Goal: Task Accomplishment & Management: Complete application form

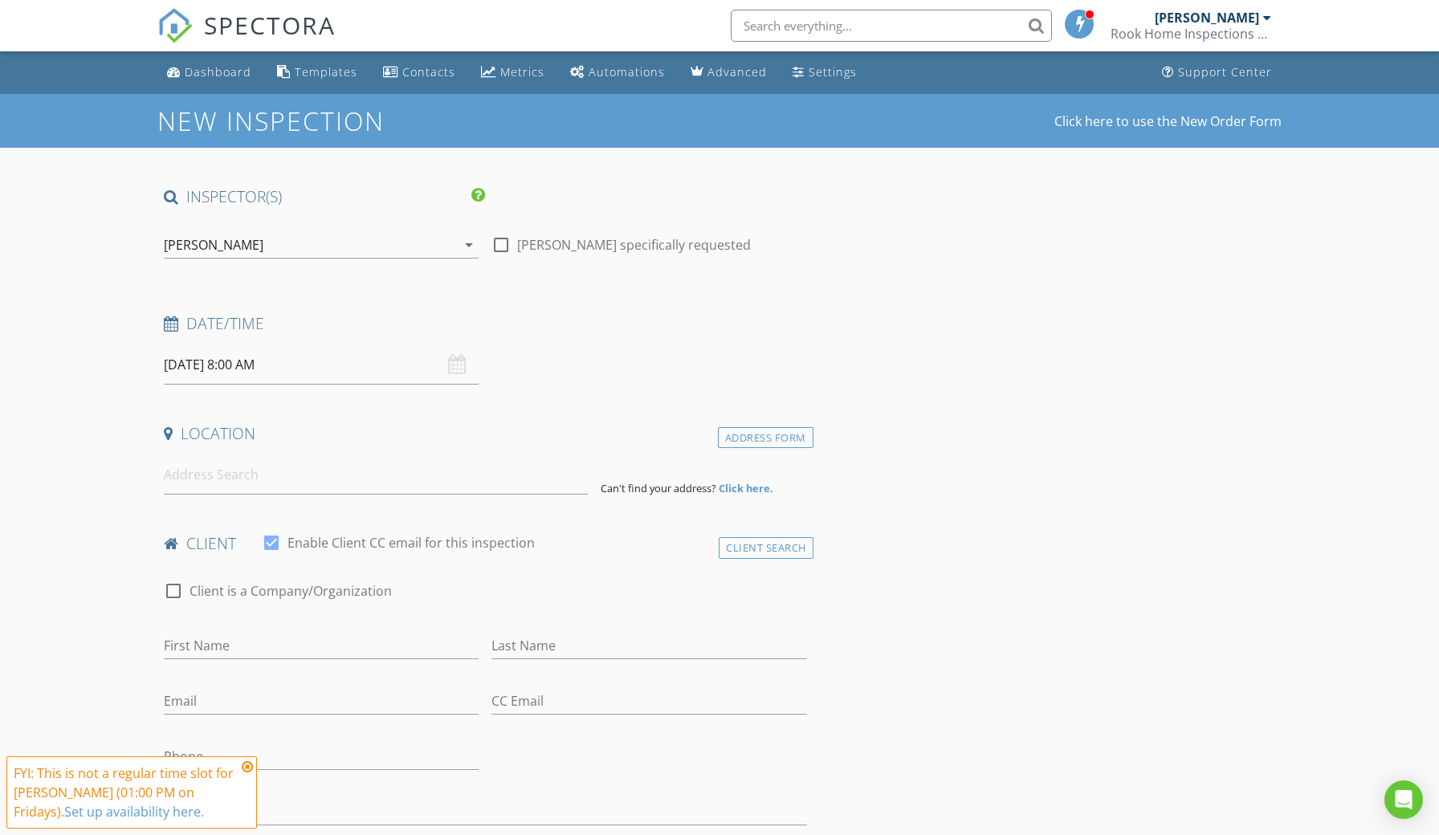
click at [455, 366] on div "08/29/2025 8:00 AM" at bounding box center [321, 364] width 315 height 39
click at [456, 365] on div "08/29/2025 8:00 AM" at bounding box center [321, 364] width 315 height 39
click at [316, 361] on input "08/29/2025 8:00 AM" at bounding box center [321, 364] width 315 height 39
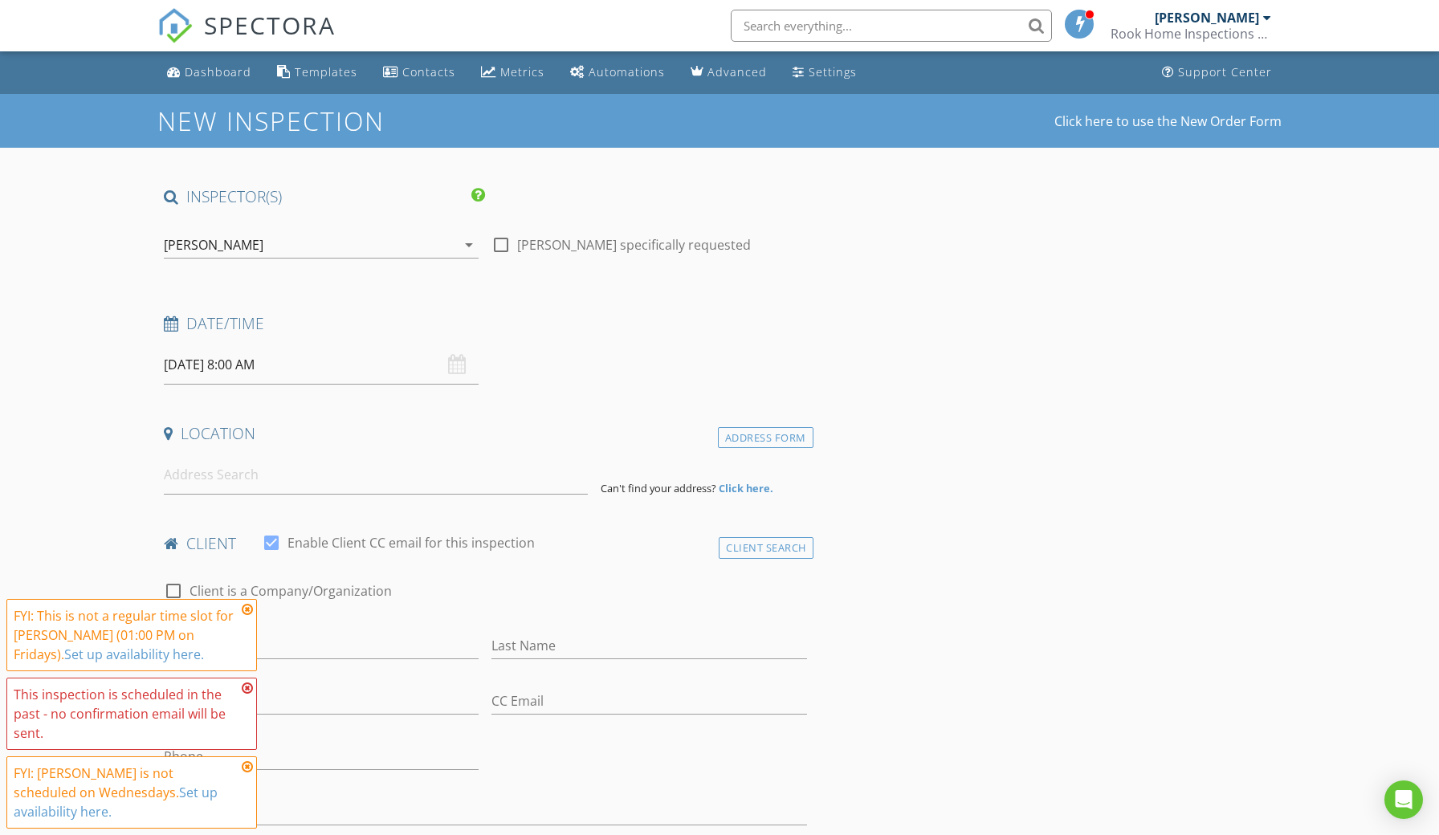
click at [250, 605] on icon at bounding box center [247, 609] width 11 height 13
click at [249, 683] on icon at bounding box center [247, 688] width 11 height 13
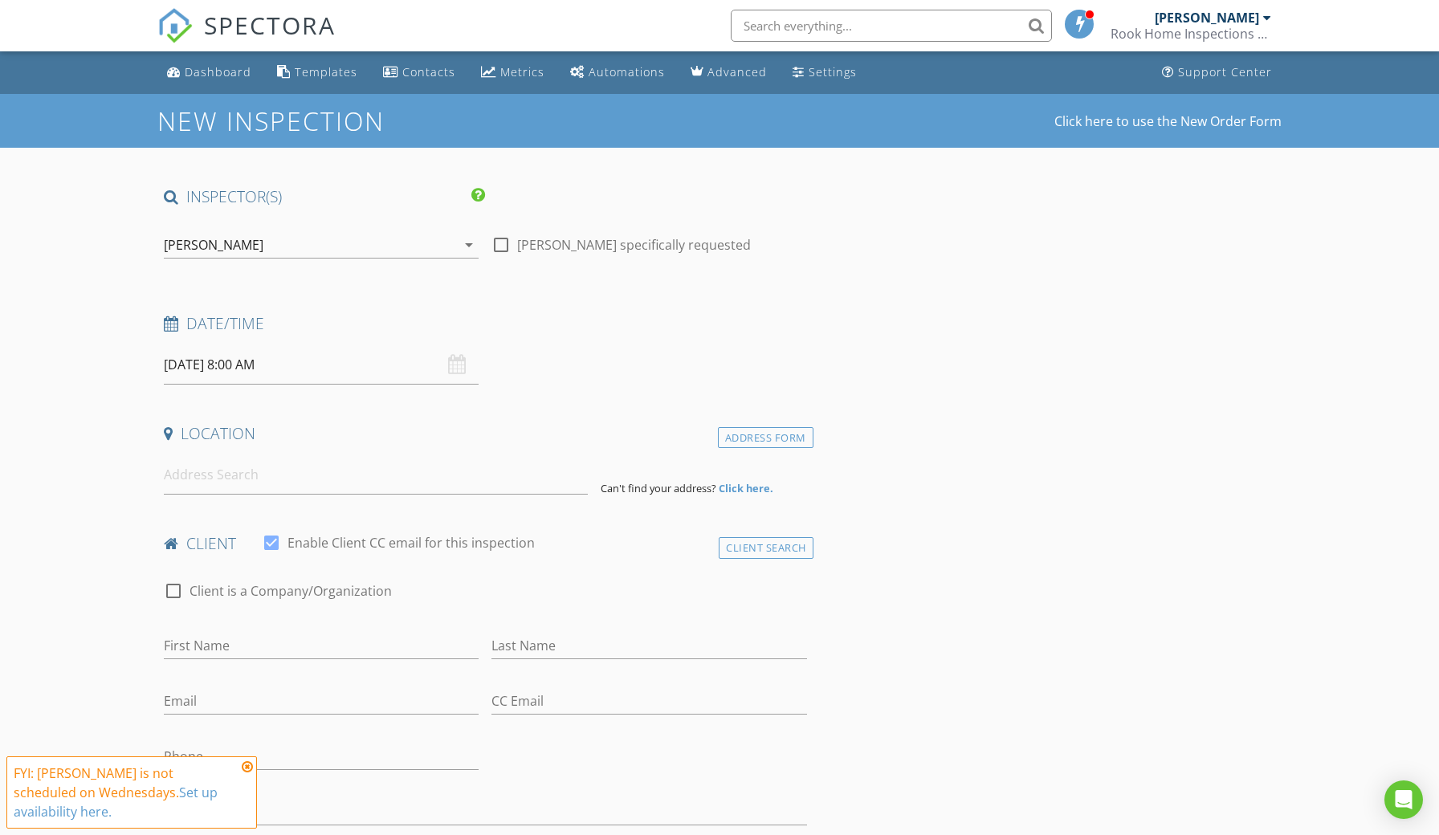
click at [247, 765] on icon at bounding box center [247, 766] width 11 height 13
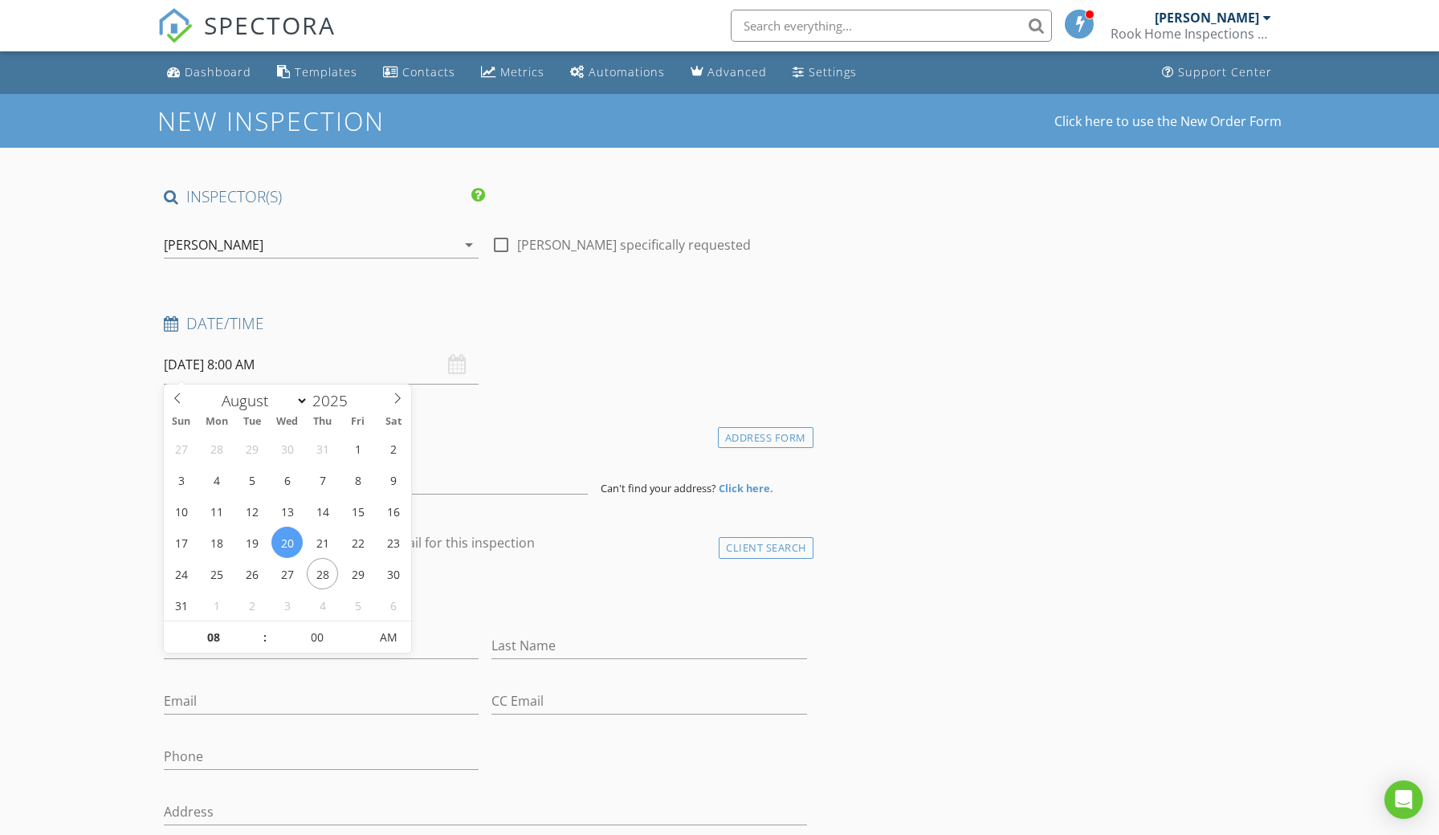
click at [247, 370] on input "08/20/2025 8:00 AM" at bounding box center [321, 364] width 315 height 39
click at [218, 637] on input "08" at bounding box center [213, 638] width 99 height 32
type input "08/20/2025 7:00 AM"
type input "07"
click at [257, 647] on span at bounding box center [256, 645] width 11 height 16
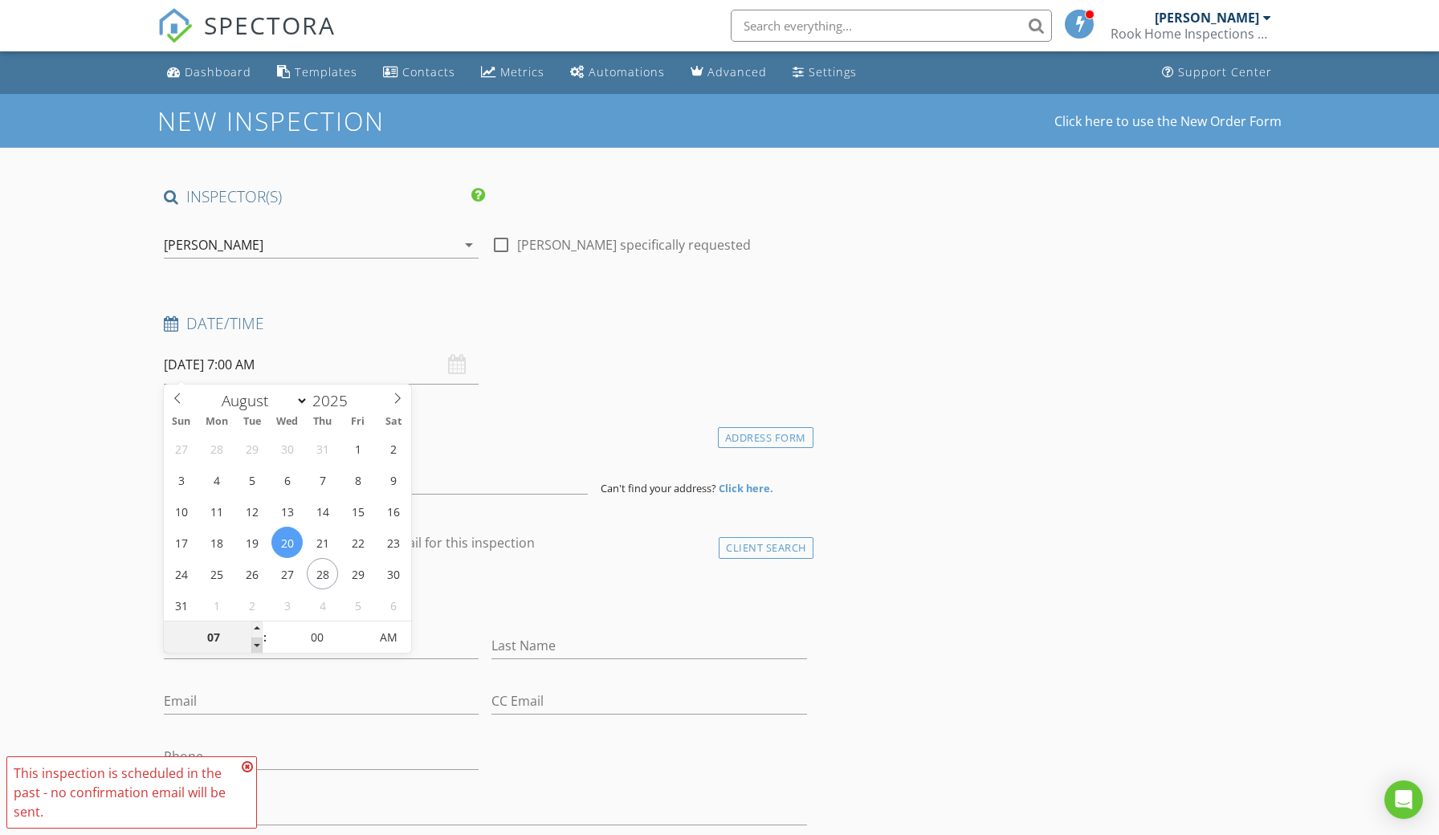
type input "08/20/2025 6:00 AM"
type input "06"
click at [257, 647] on span at bounding box center [256, 645] width 11 height 16
type input "08/20/2025 5:00 AM"
type input "05"
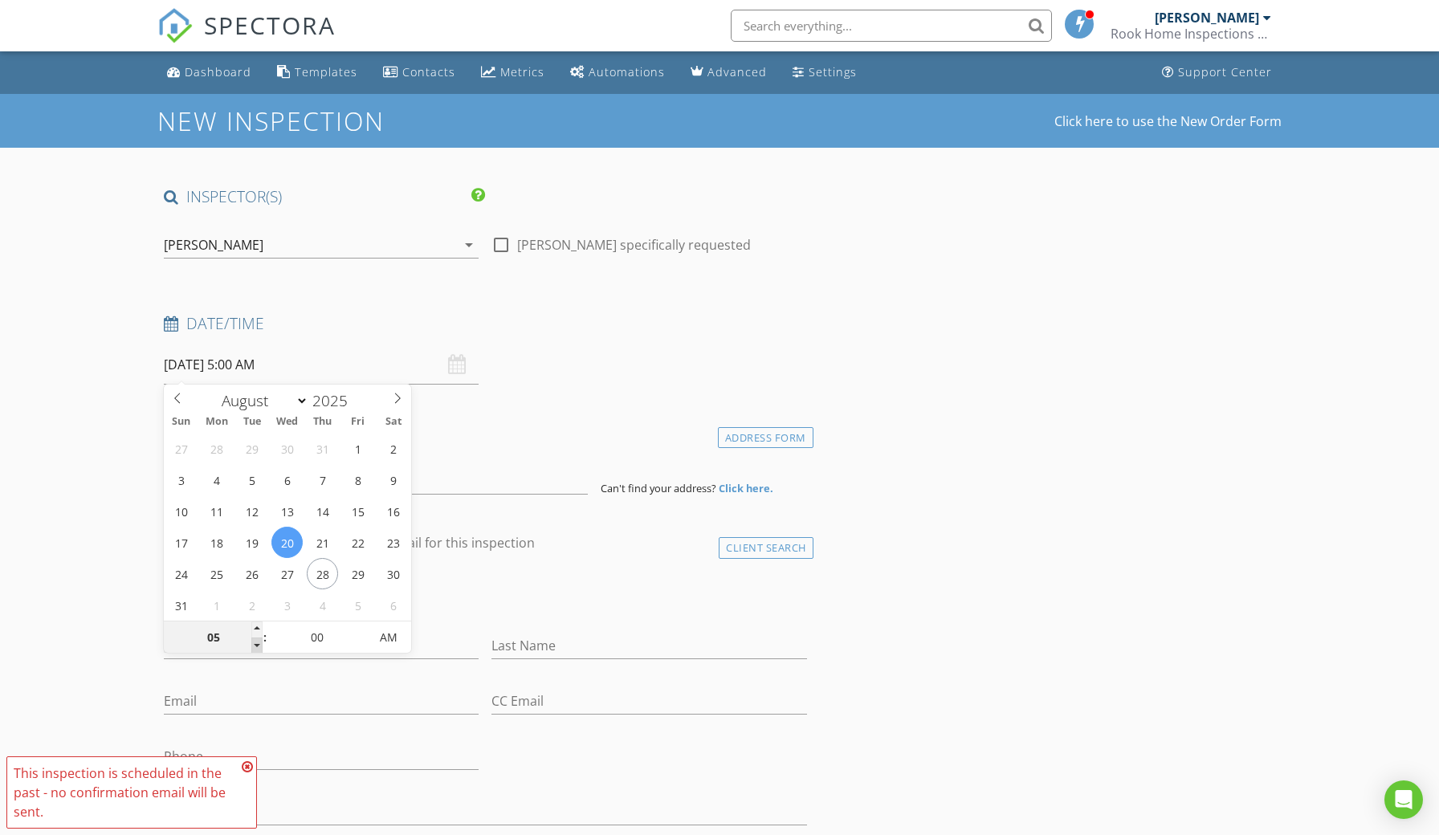
click at [257, 647] on span at bounding box center [256, 645] width 11 height 16
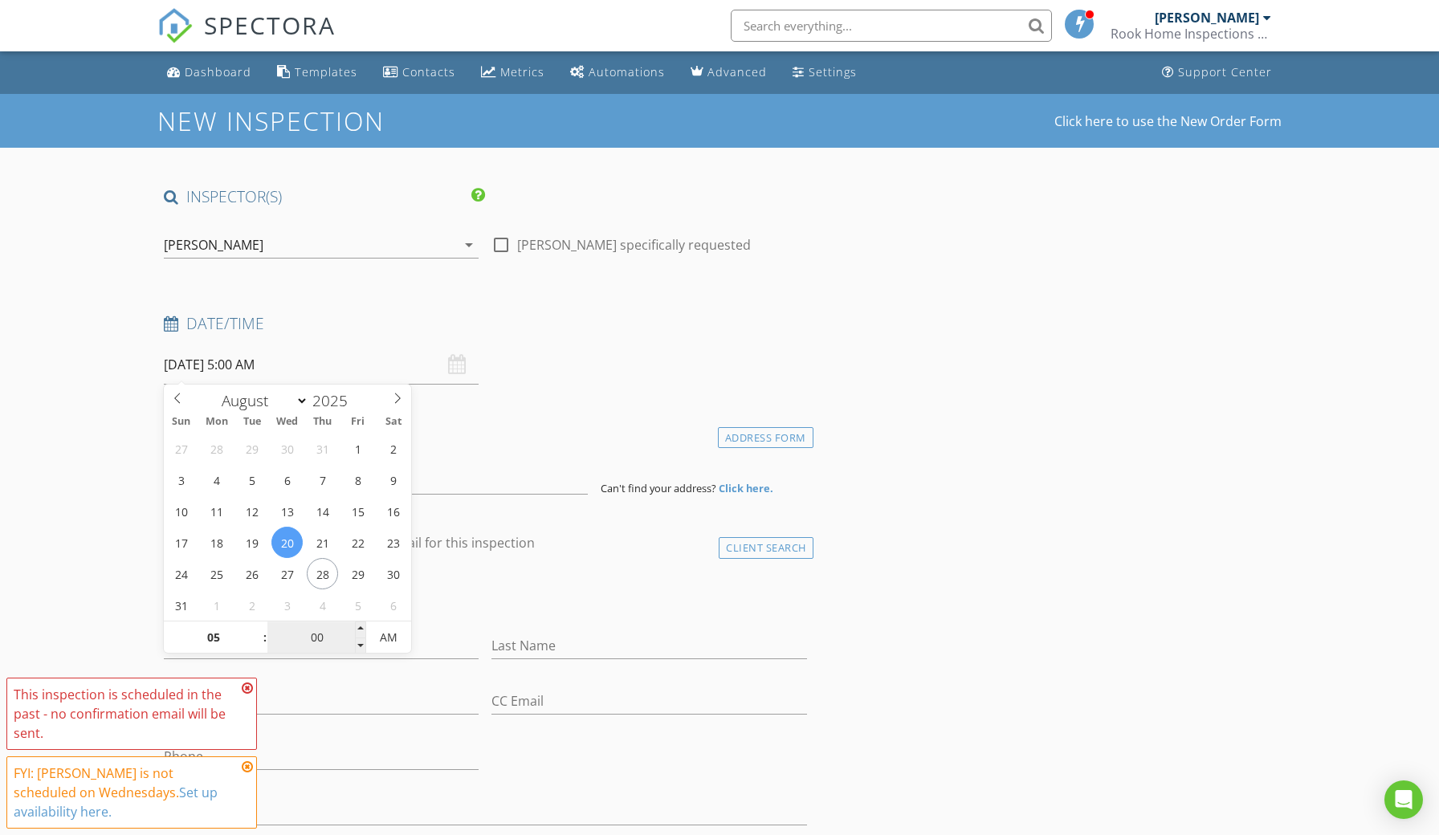
click at [336, 638] on input "00" at bounding box center [316, 638] width 99 height 32
type input "08/20/2025 5:05 AM"
type input "05"
click at [360, 627] on span at bounding box center [360, 629] width 11 height 16
type input "08/20/2025 5:10 AM"
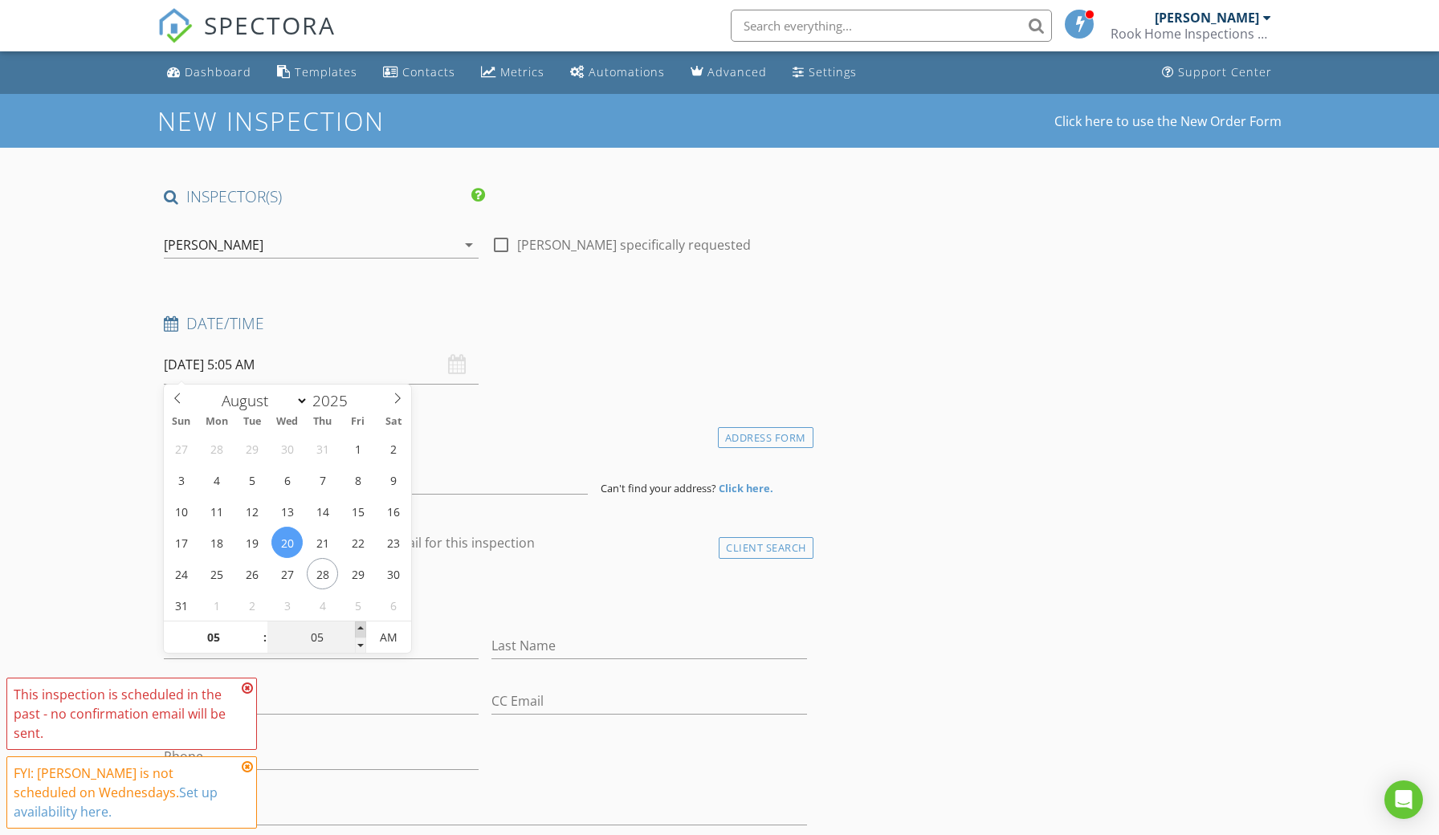
type input "10"
click at [360, 627] on span at bounding box center [360, 629] width 11 height 16
type input "08/20/2025 5:15 AM"
type input "15"
click at [360, 627] on span at bounding box center [360, 629] width 11 height 16
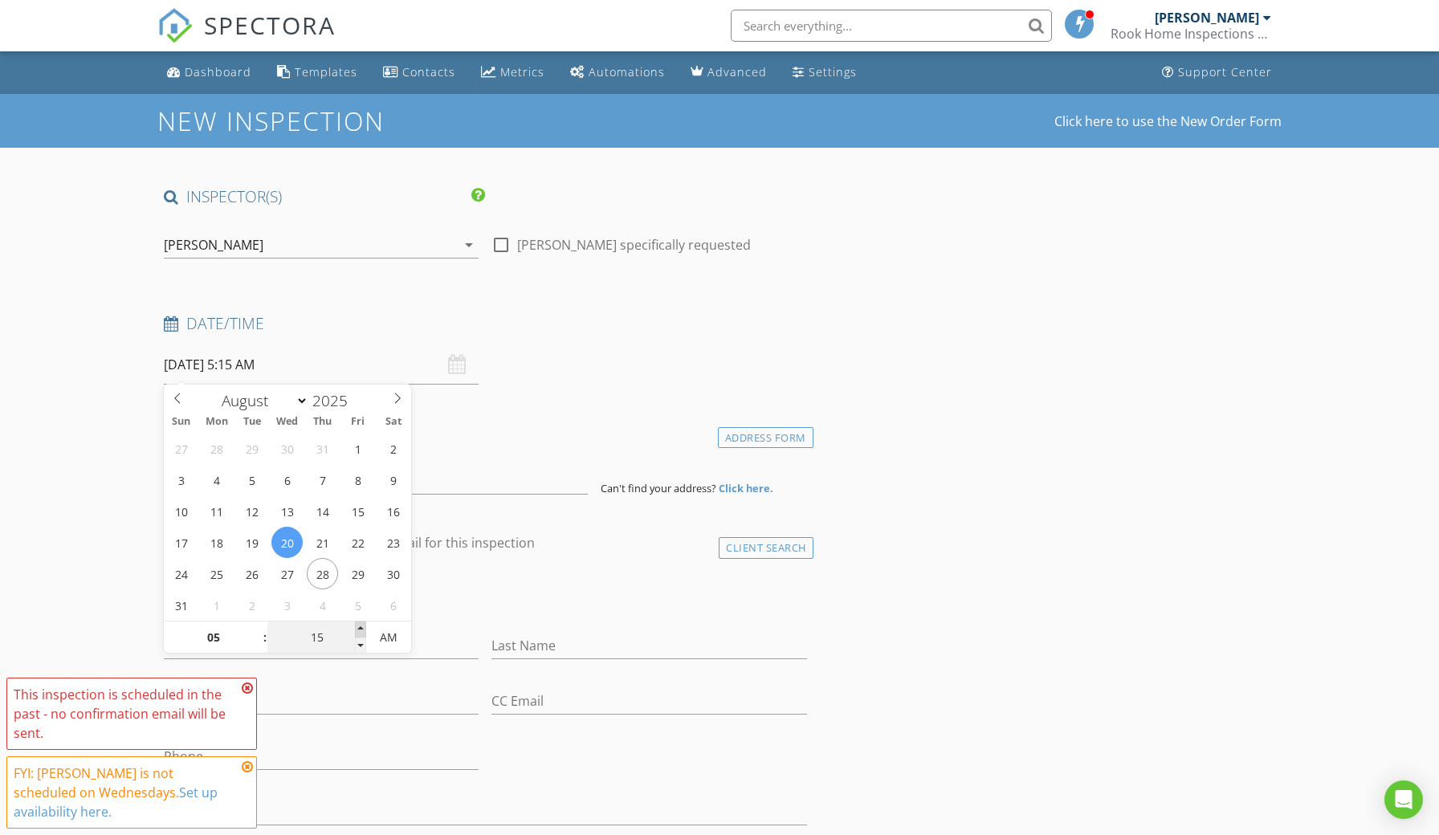
type input "08/20/2025 5:20 AM"
type input "20"
click at [360, 627] on span at bounding box center [360, 629] width 11 height 16
type input "08/20/2025 5:25 AM"
type input "25"
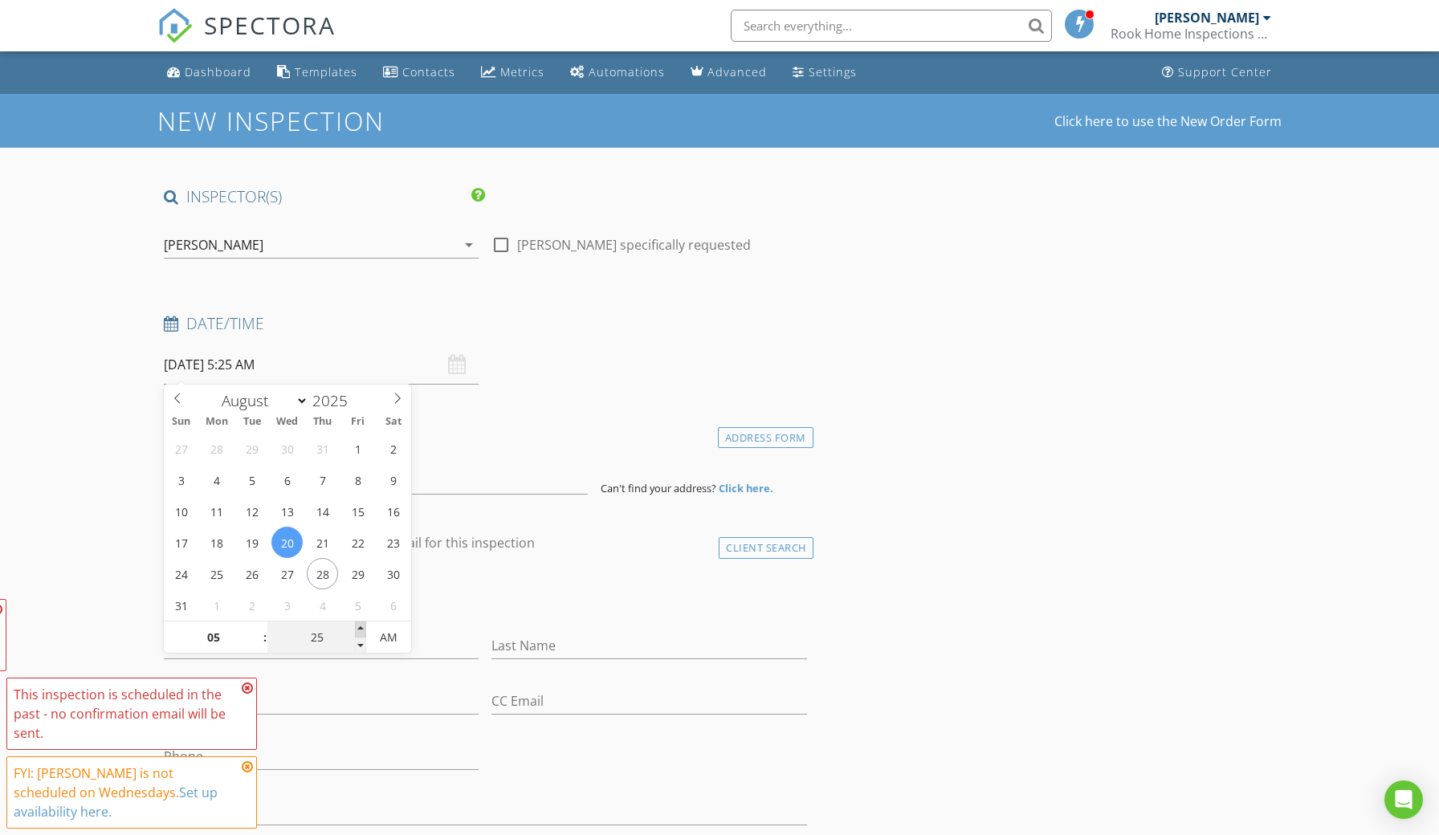
click at [360, 627] on span at bounding box center [360, 629] width 11 height 16
type input "08/20/2025 5:30 AM"
type input "30"
click at [360, 627] on span at bounding box center [360, 629] width 11 height 16
click at [247, 691] on icon at bounding box center [247, 688] width 11 height 13
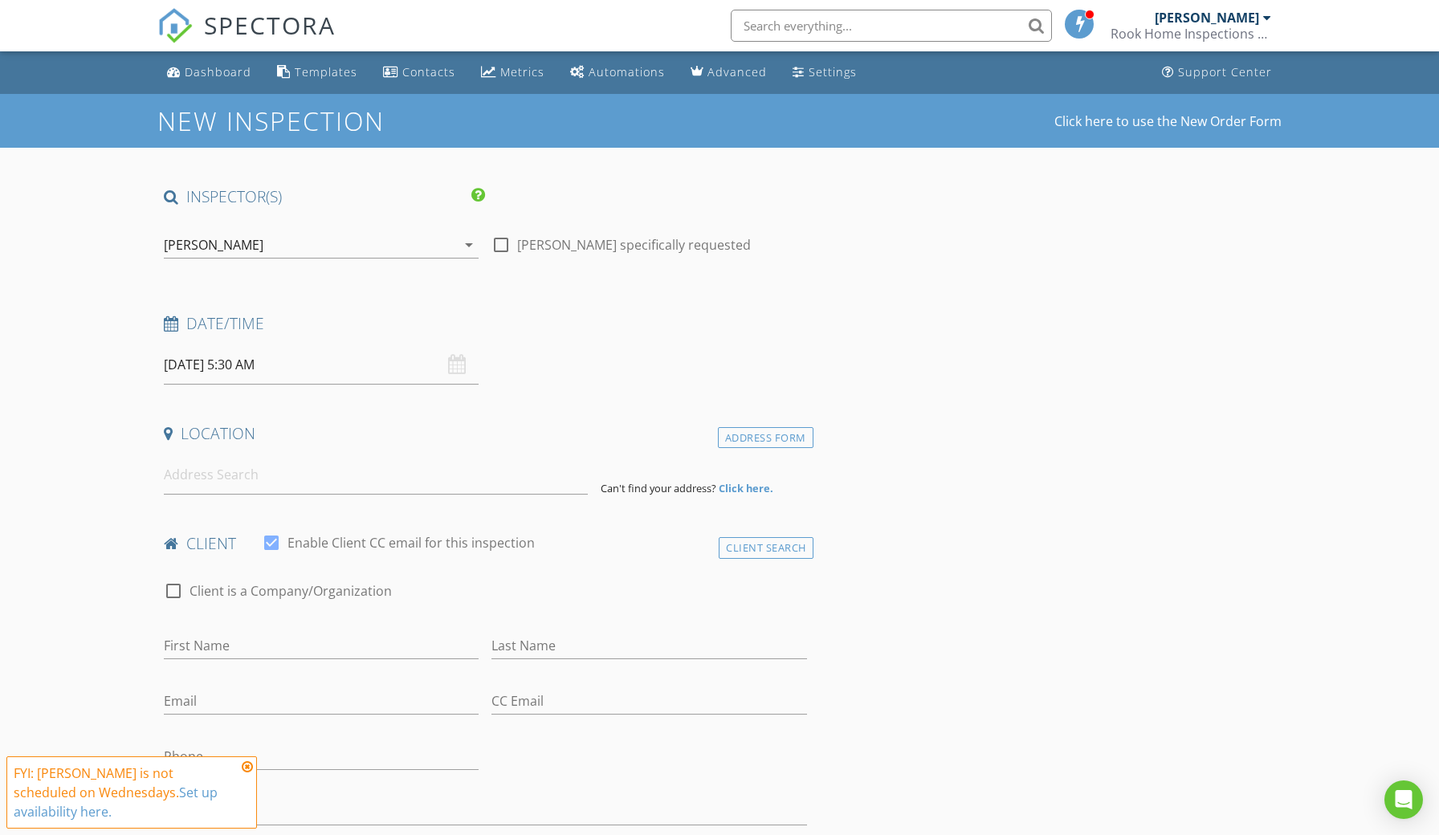
click at [250, 771] on icon at bounding box center [247, 766] width 11 height 13
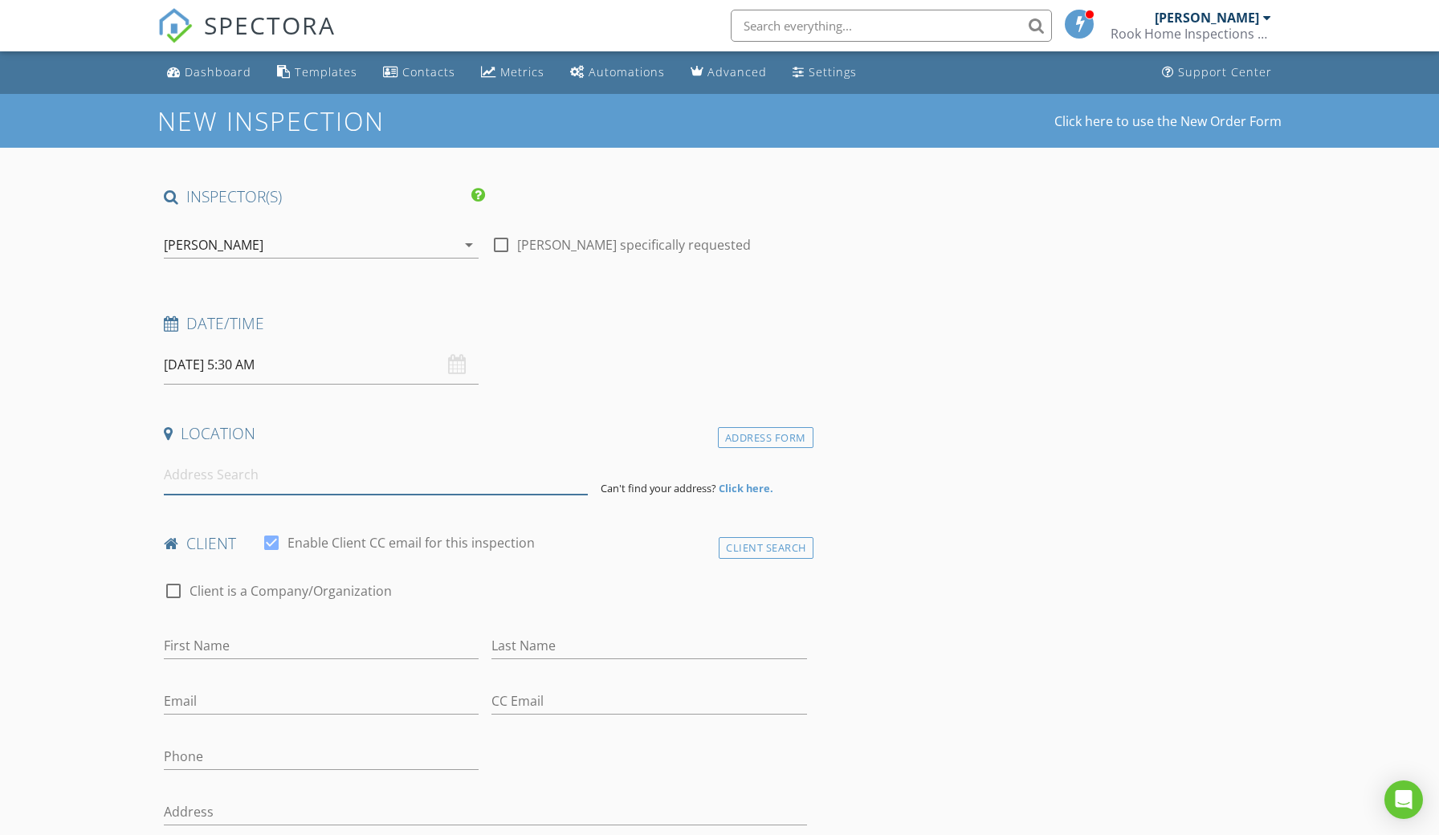
click at [287, 484] on input at bounding box center [376, 474] width 424 height 39
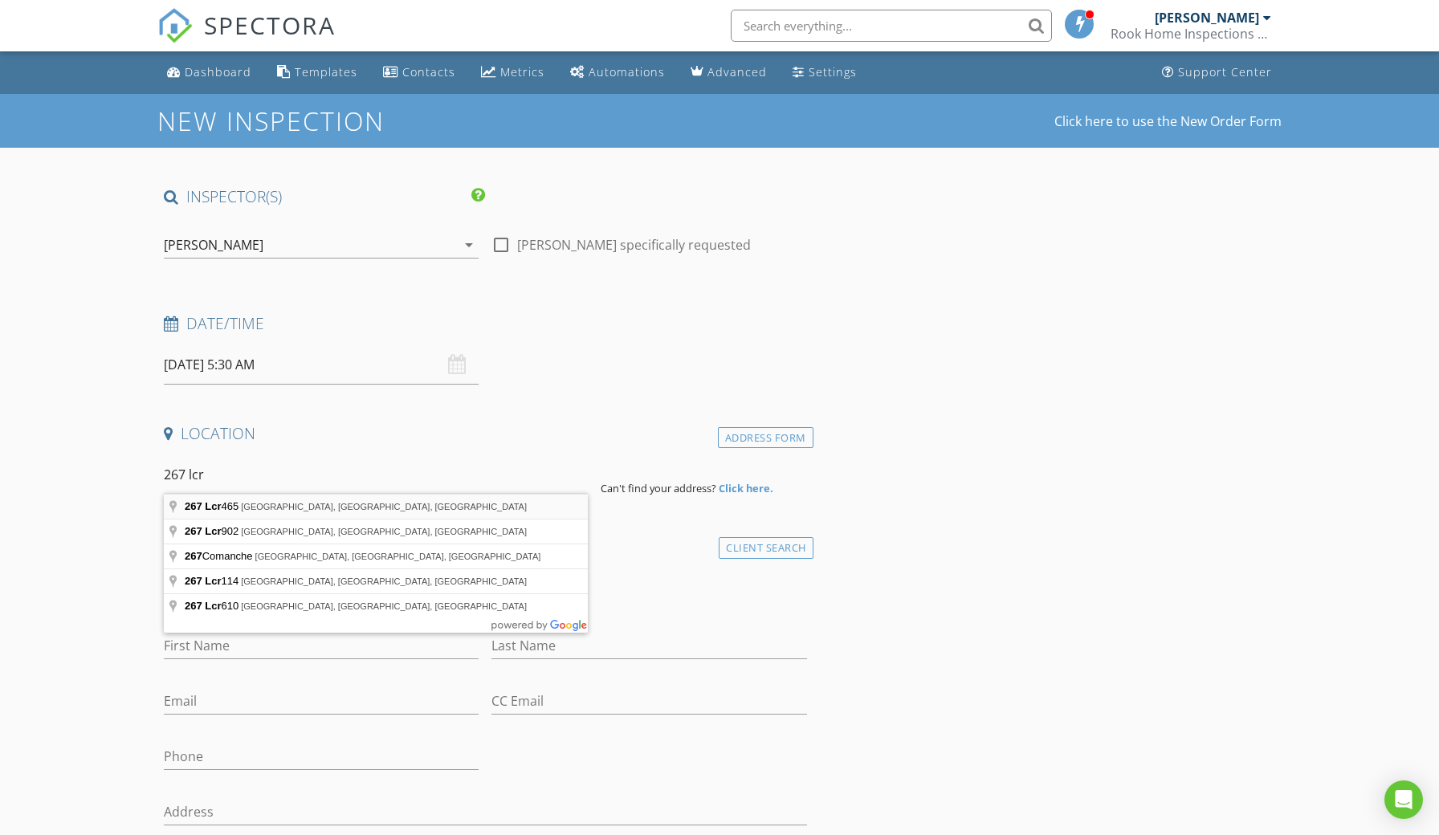
type input "267 Lcr 465, Mexia, TX, USA"
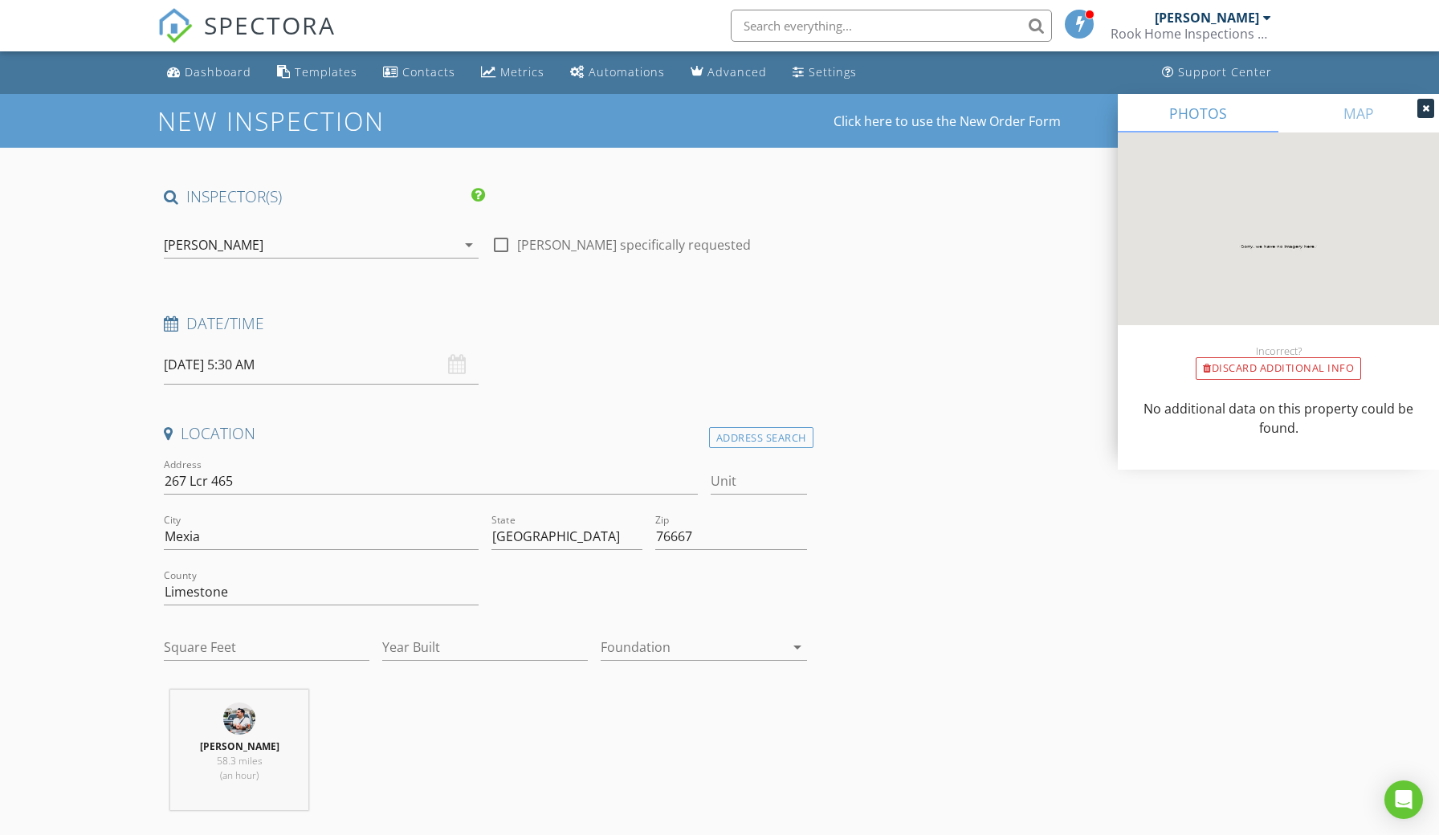
click at [625, 646] on div at bounding box center [692, 647] width 183 height 26
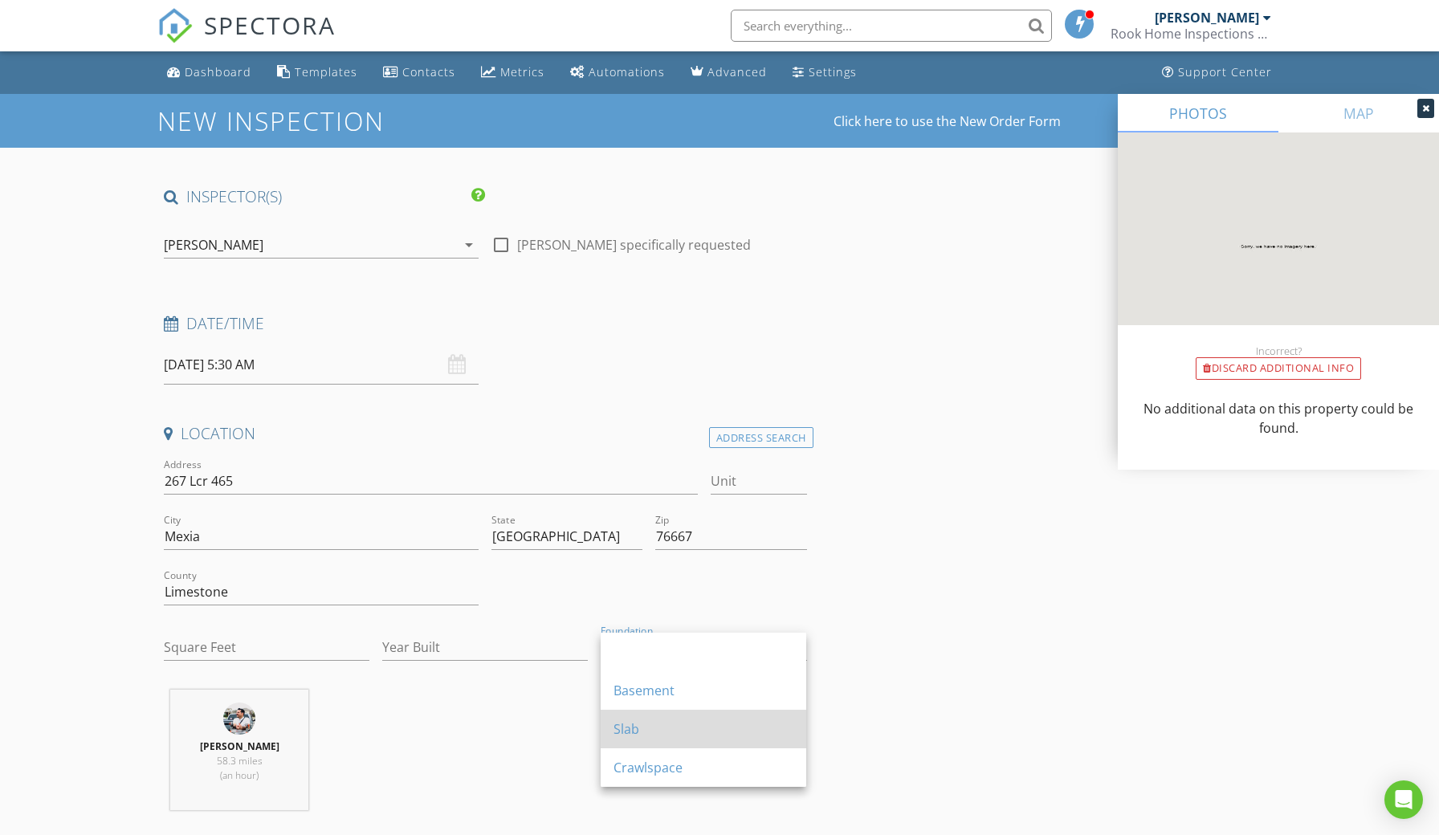
click at [641, 729] on div "Slab" at bounding box center [703, 728] width 180 height 19
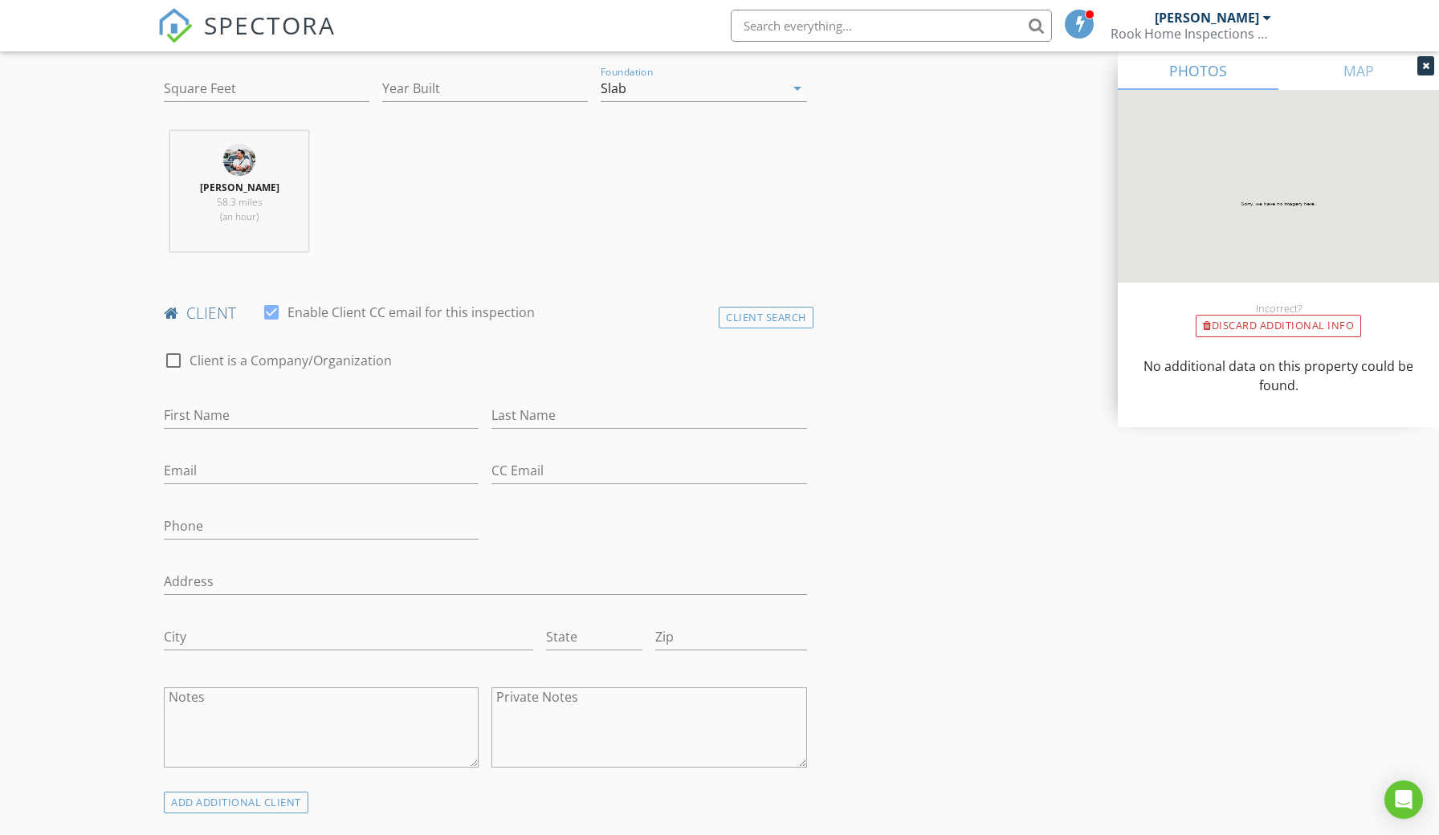
scroll to position [567, 0]
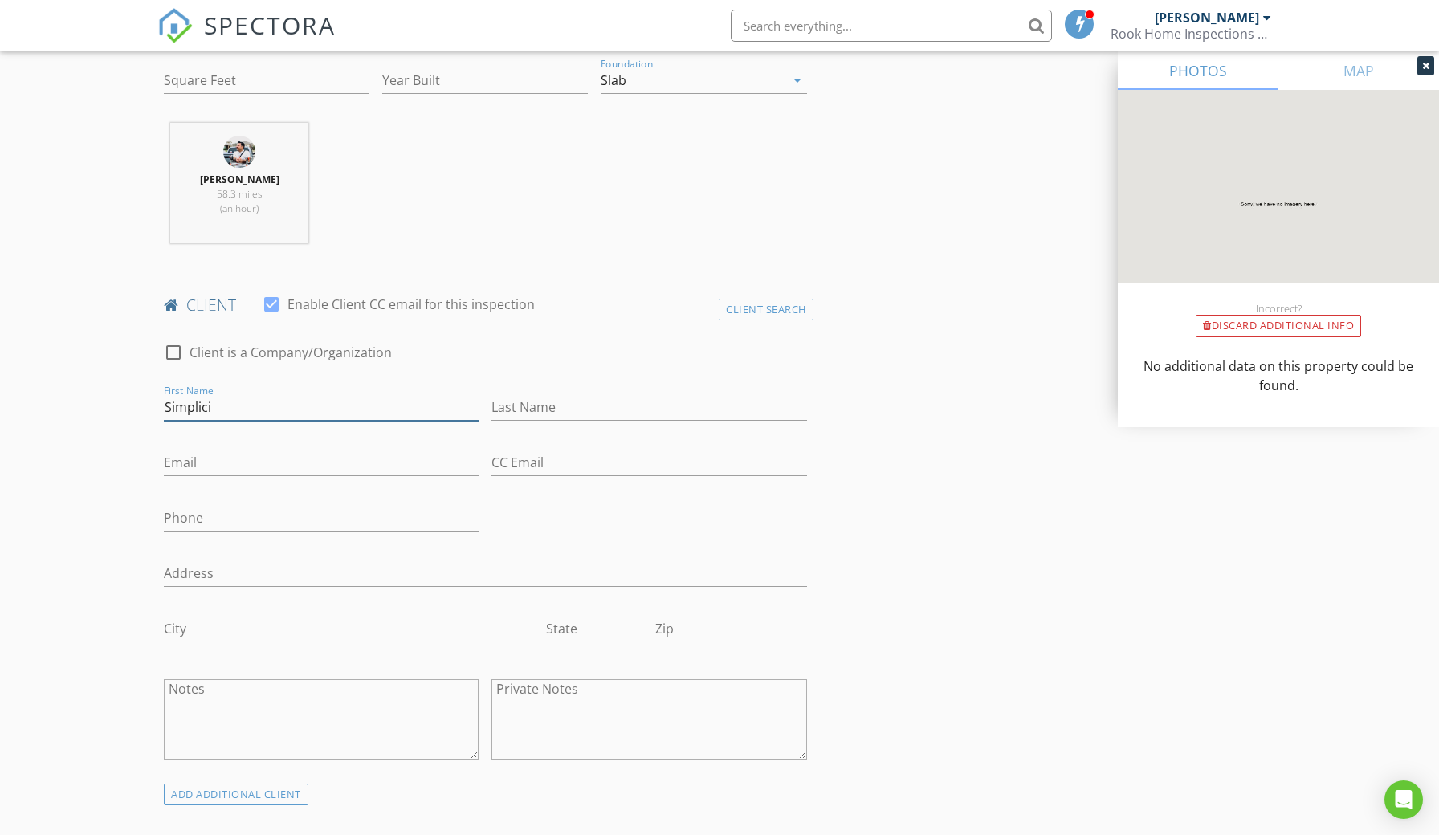
type input "Simplici"
click at [177, 348] on div at bounding box center [173, 352] width 27 height 27
checkbox input "true"
click at [242, 405] on input "Simplici" at bounding box center [485, 407] width 643 height 26
type input "Simplicity Power LLC"
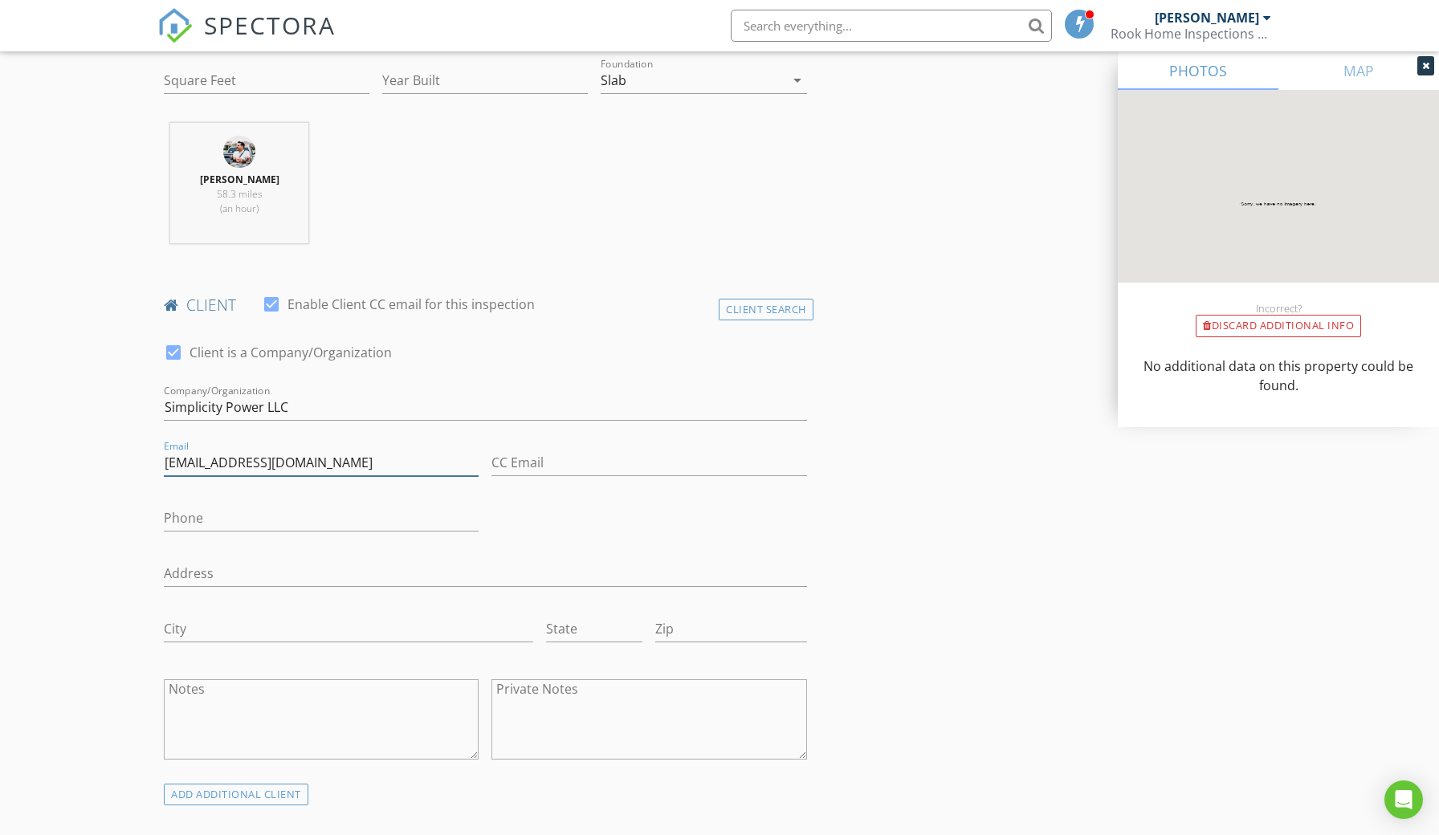
type input "[EMAIL_ADDRESS][DOMAIN_NAME]"
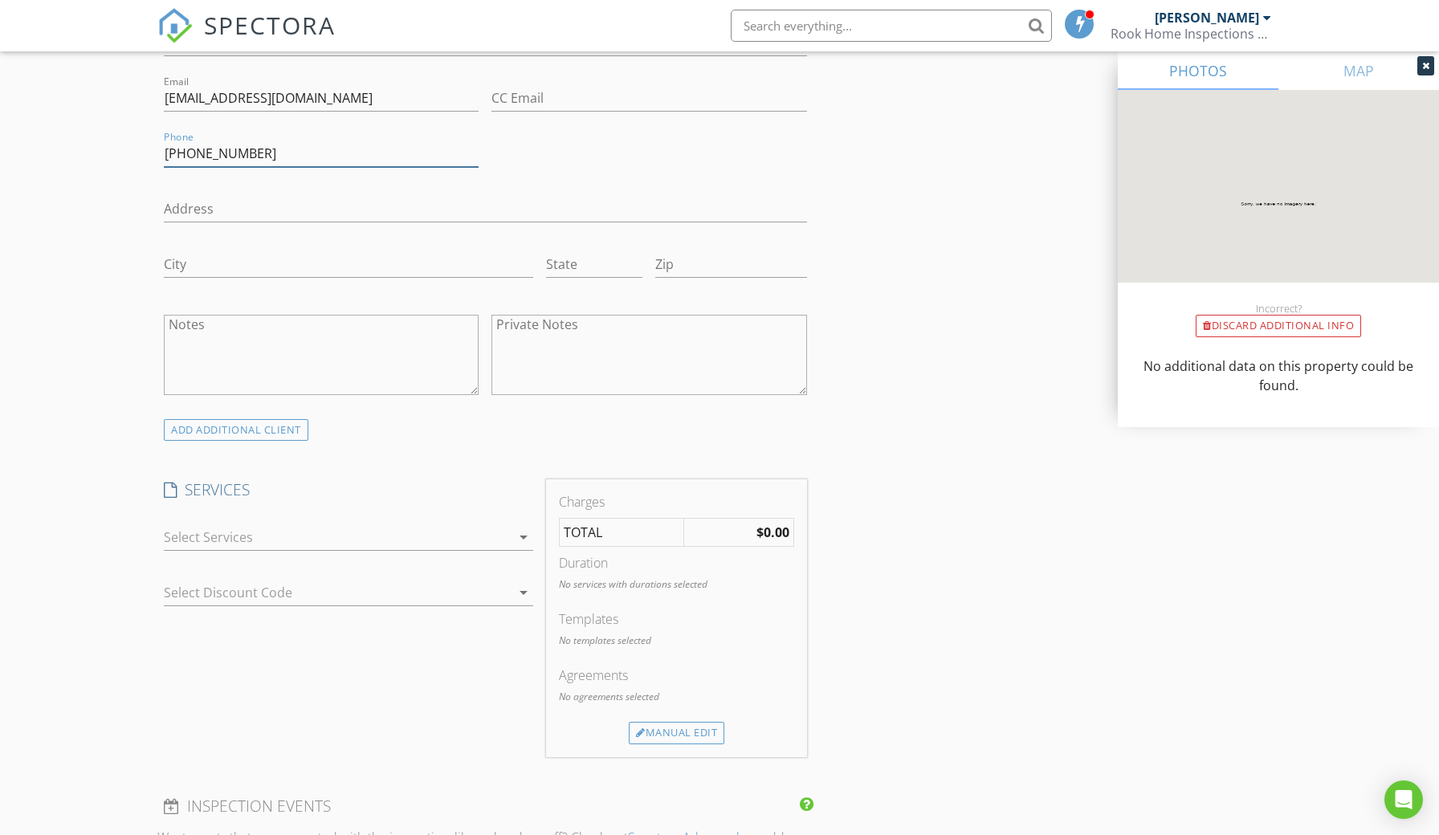
scroll to position [934, 0]
type input "[PHONE_NUMBER]"
click at [650, 727] on div "Manual Edit" at bounding box center [677, 730] width 96 height 22
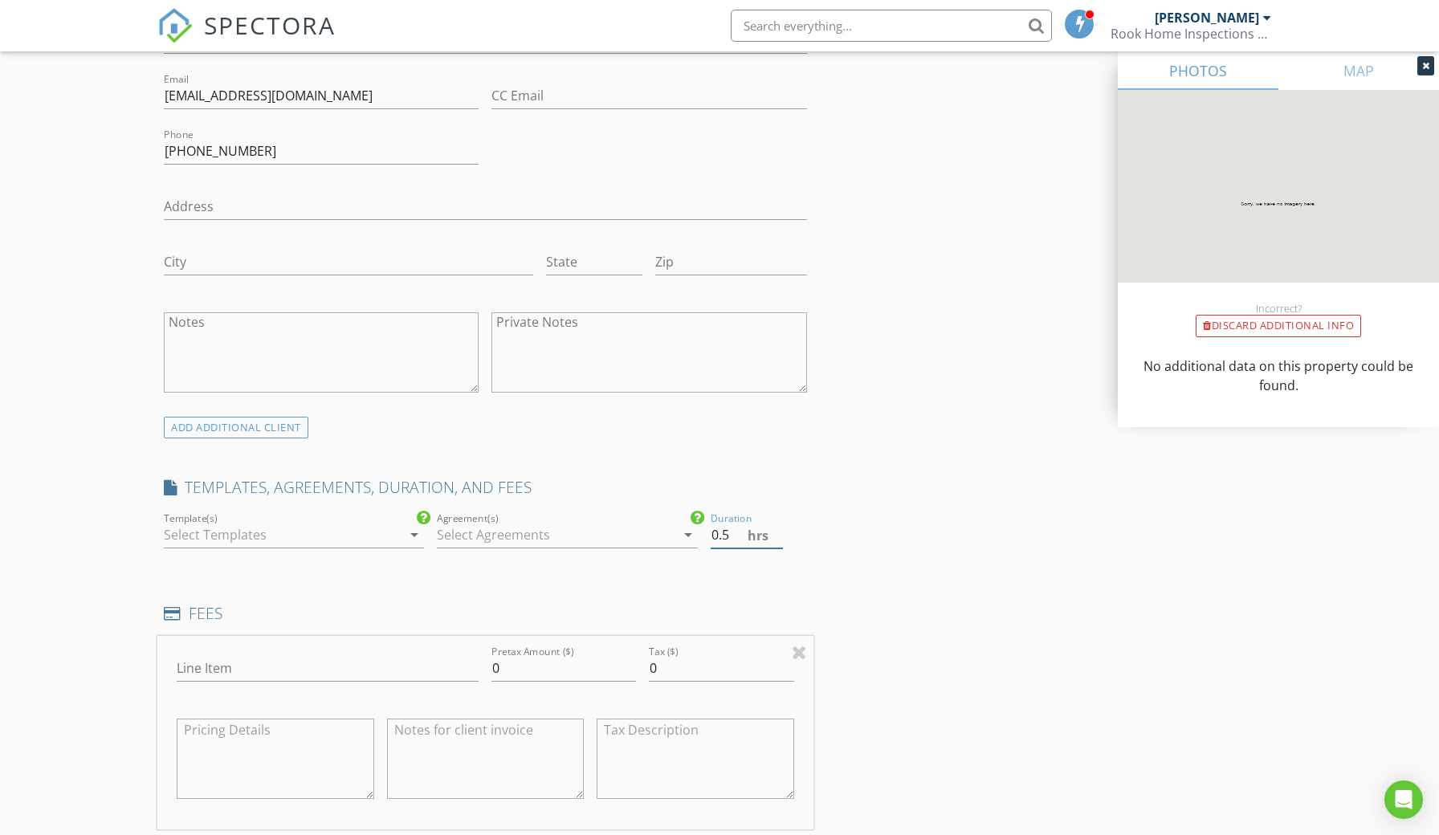
click at [776, 527] on input "0.5" at bounding box center [747, 535] width 72 height 26
click at [776, 527] on input "1" at bounding box center [747, 535] width 72 height 26
click at [776, 527] on input "1.5" at bounding box center [747, 535] width 72 height 26
click at [776, 536] on input "1" at bounding box center [747, 535] width 72 height 26
click at [776, 536] on input "0.5" at bounding box center [747, 535] width 72 height 26
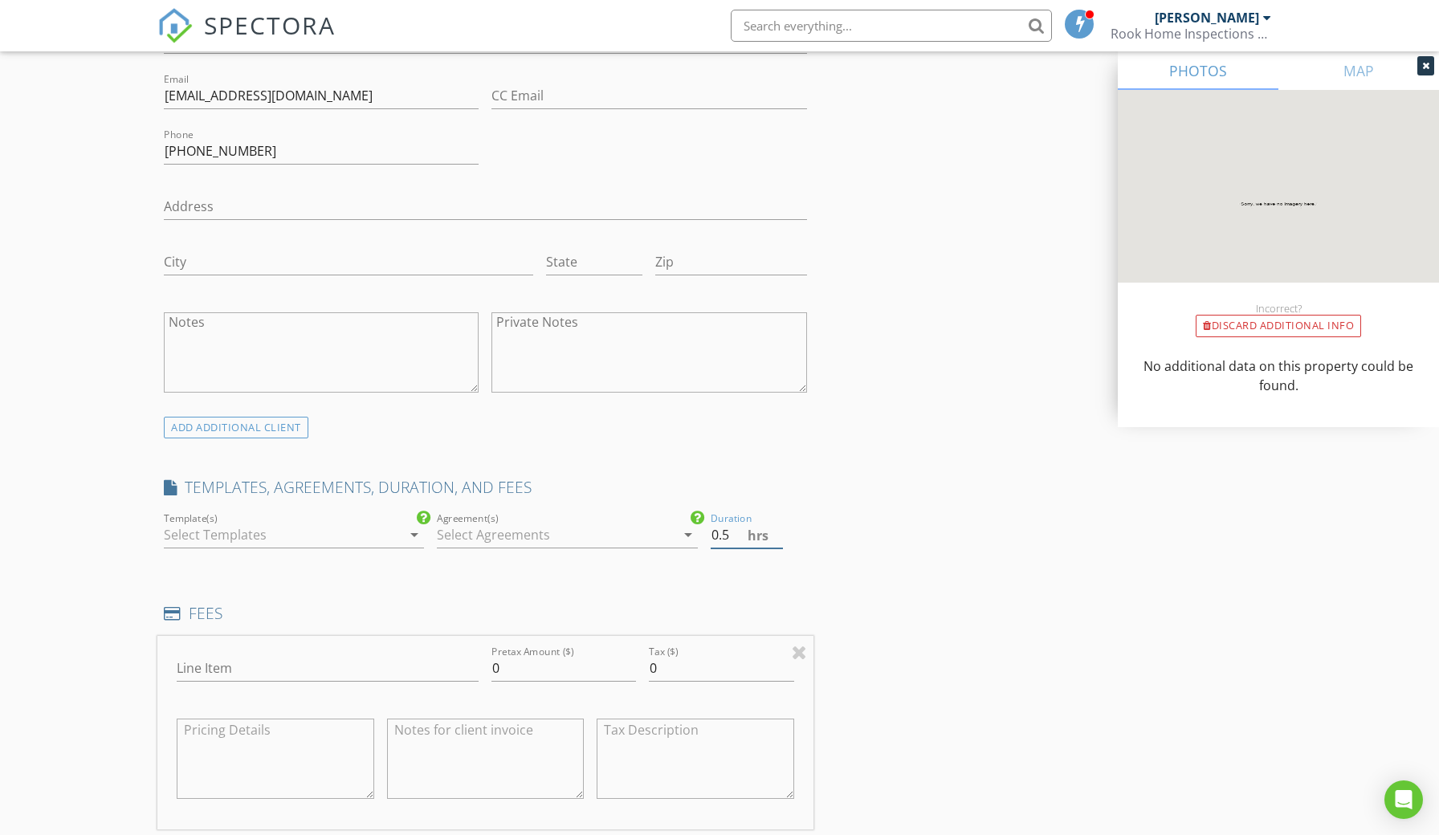
type input "1"
click at [776, 527] on input "1" at bounding box center [747, 535] width 72 height 26
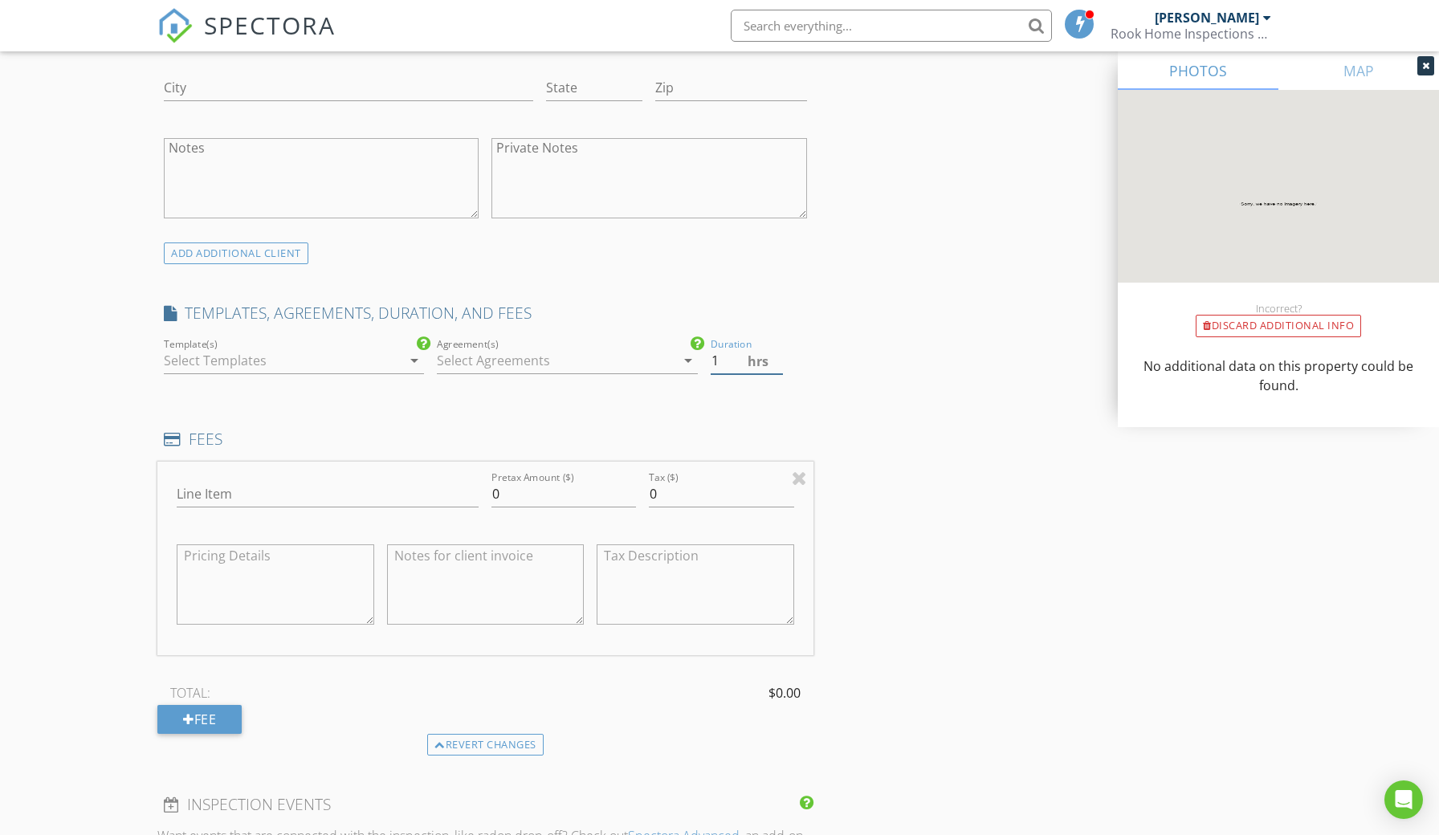
scroll to position [1118, 0]
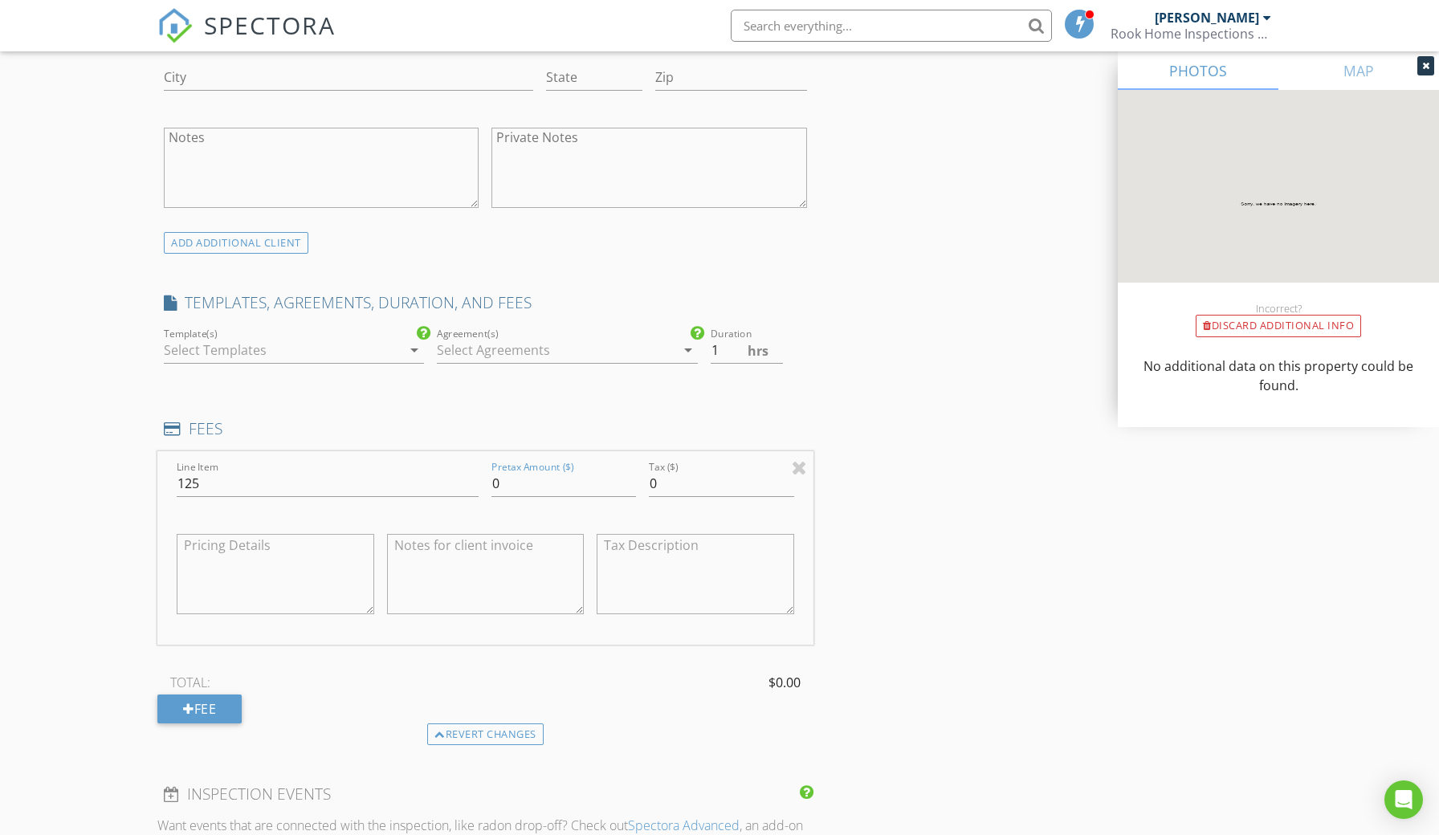
click at [264, 560] on textarea at bounding box center [276, 574] width 198 height 80
click at [179, 476] on input "125" at bounding box center [328, 483] width 302 height 26
click at [476, 477] on input "125" at bounding box center [328, 483] width 302 height 26
click at [87, 572] on div "New Inspection Click here to use the New Order Form INSPECTOR(S) check_box Jose…" at bounding box center [719, 465] width 1439 height 2979
click at [181, 474] on input "125" at bounding box center [328, 483] width 302 height 26
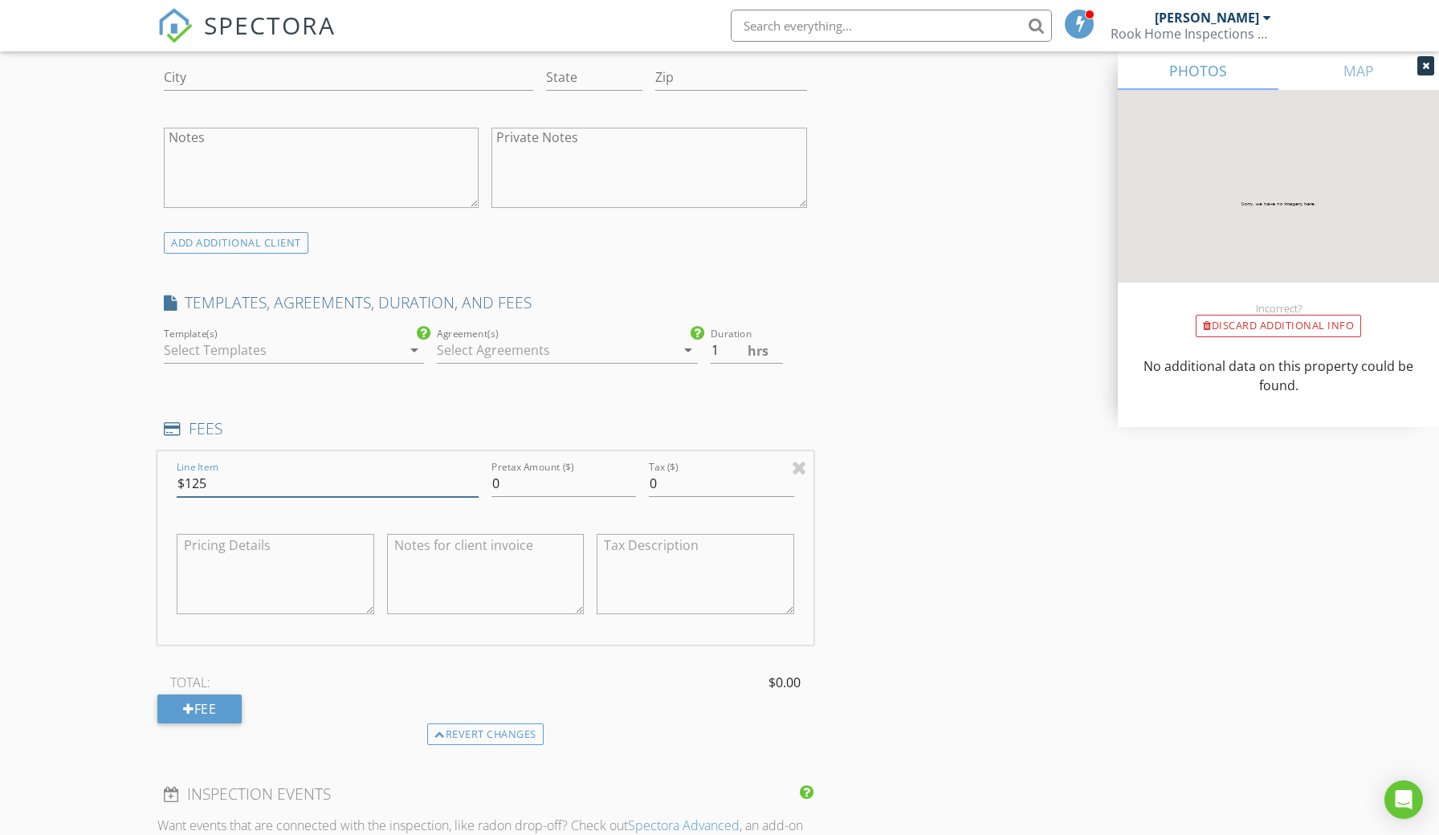
type input "$125"
click at [101, 564] on div "New Inspection Click here to use the New Order Form INSPECTOR(S) check_box Jose…" at bounding box center [719, 465] width 1439 height 2979
click at [563, 479] on input "0" at bounding box center [563, 483] width 145 height 26
click at [629, 476] on input "0.01" at bounding box center [563, 483] width 145 height 26
type input "0.02"
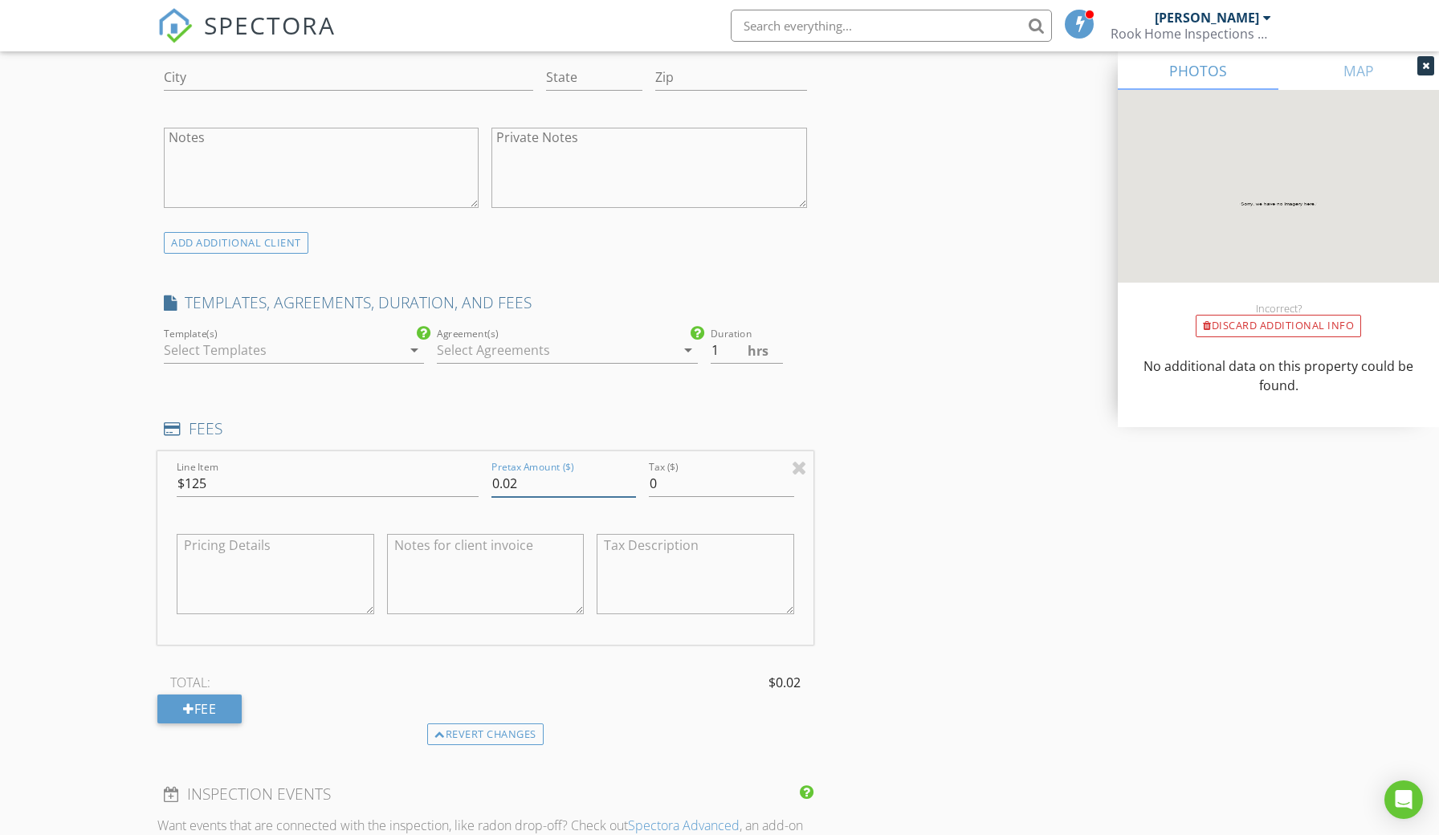
click at [629, 476] on input "0.02" at bounding box center [563, 483] width 145 height 26
drag, startPoint x: 251, startPoint y: 488, endPoint x: 138, endPoint y: 483, distance: 113.3
click at [138, 483] on div "New Inspection Click here to use the New Order Form INSPECTOR(S) check_box Jose…" at bounding box center [719, 465] width 1439 height 2979
type input "Site Survey"
click at [499, 483] on input "0.02" at bounding box center [563, 483] width 145 height 26
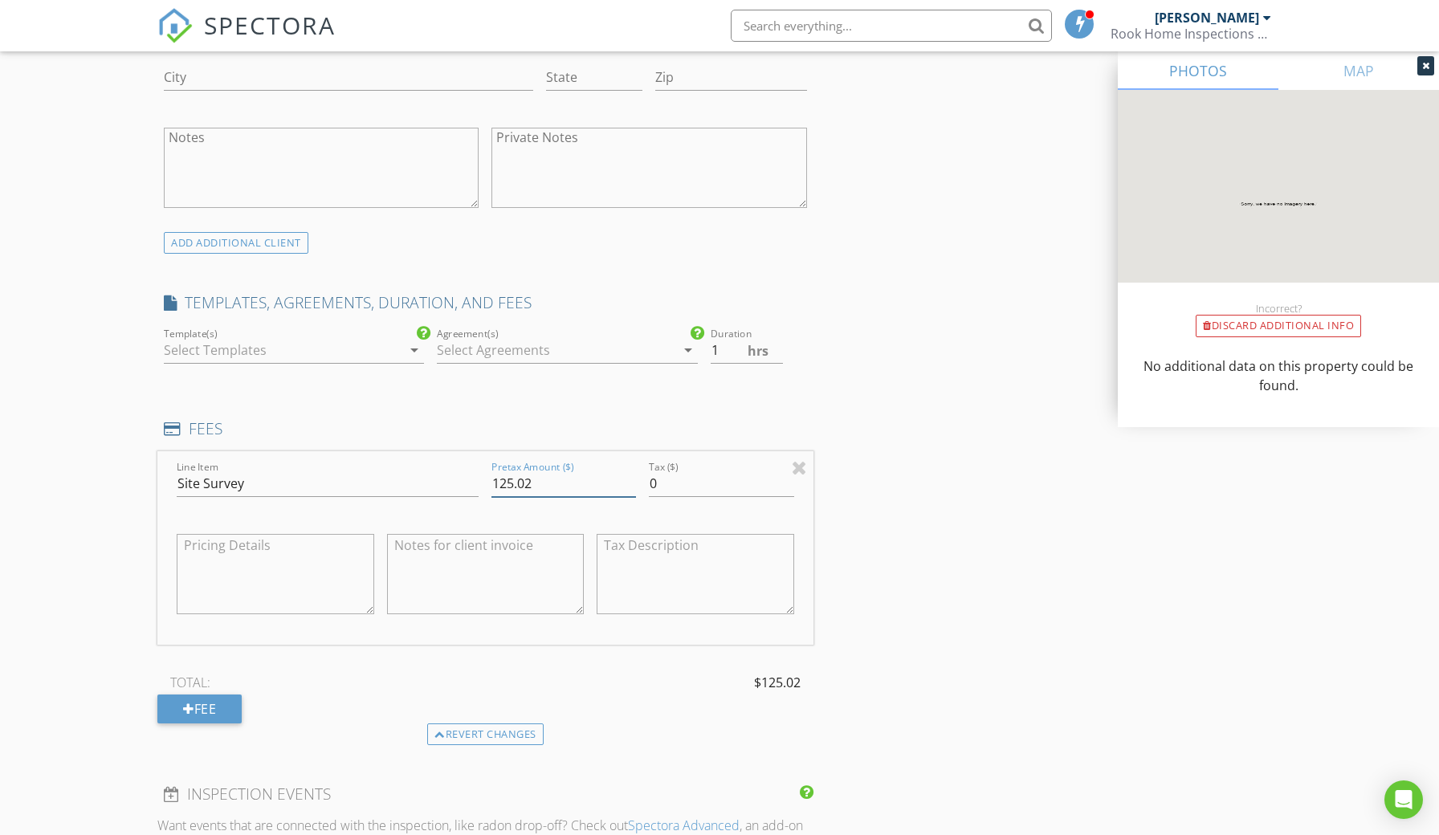
click at [559, 473] on input "125.02" at bounding box center [563, 483] width 145 height 26
type input "125.00"
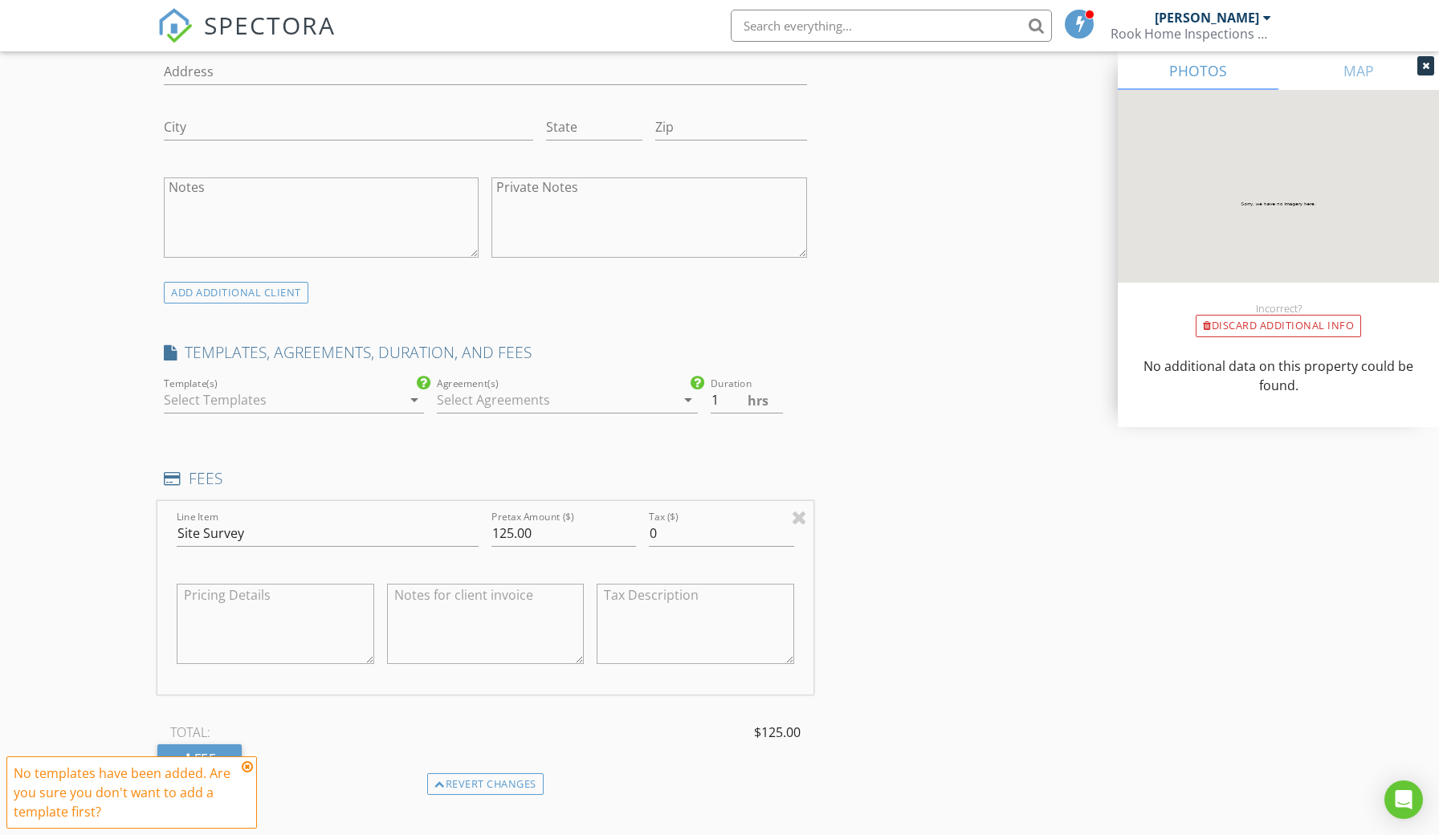
scroll to position [1017, 0]
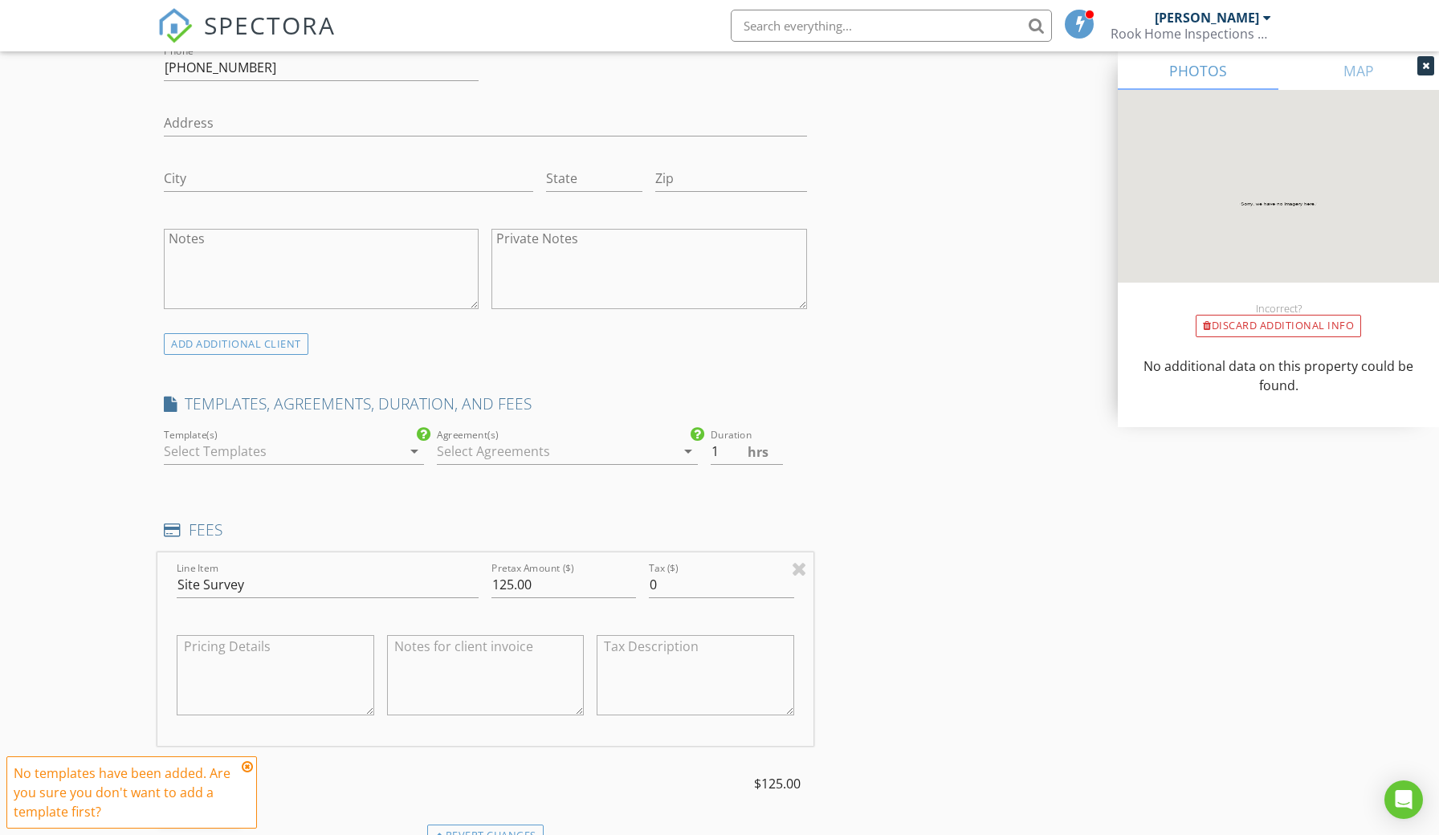
click at [409, 448] on icon "arrow_drop_down" at bounding box center [414, 451] width 19 height 19
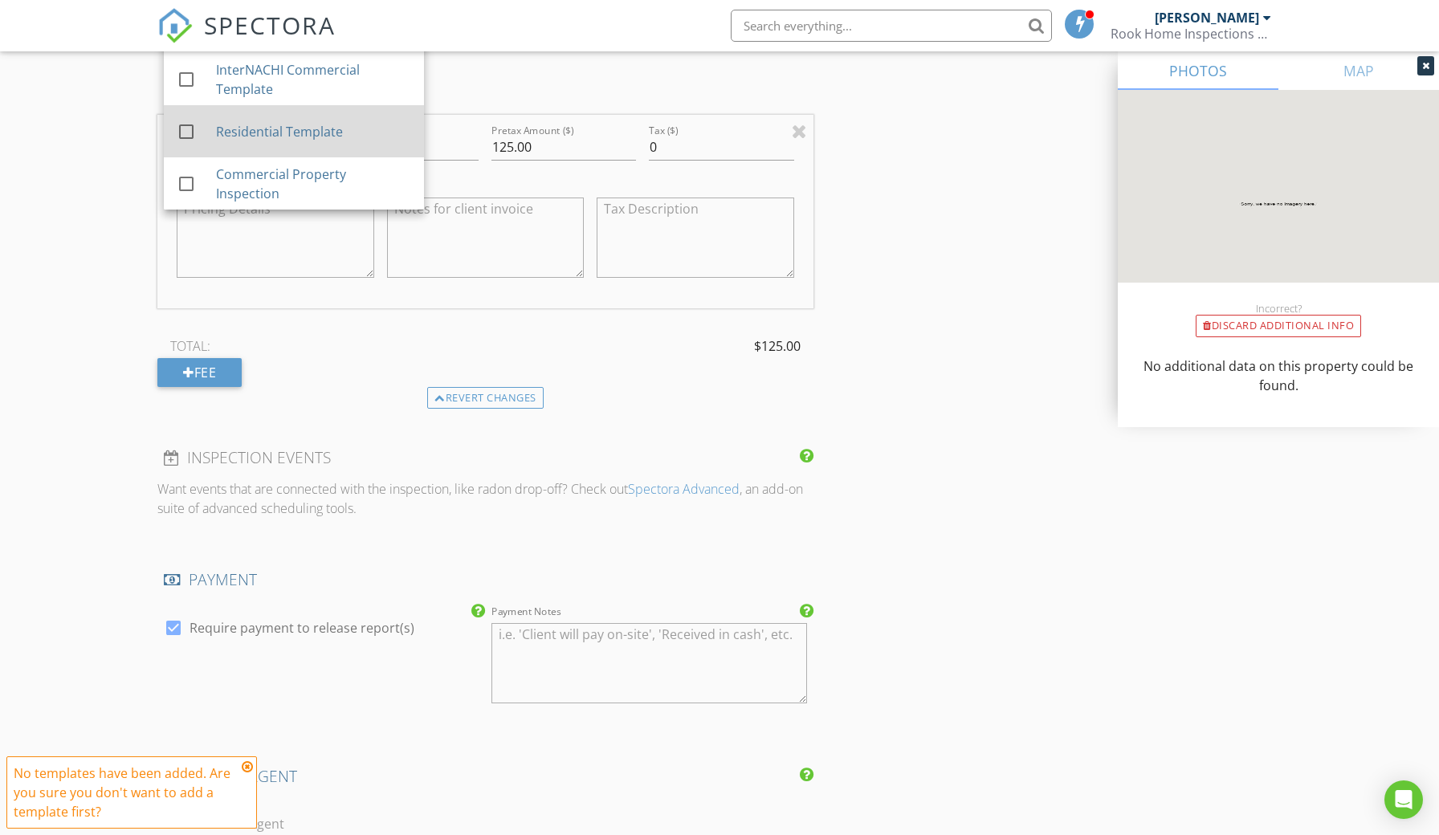
scroll to position [1411, 0]
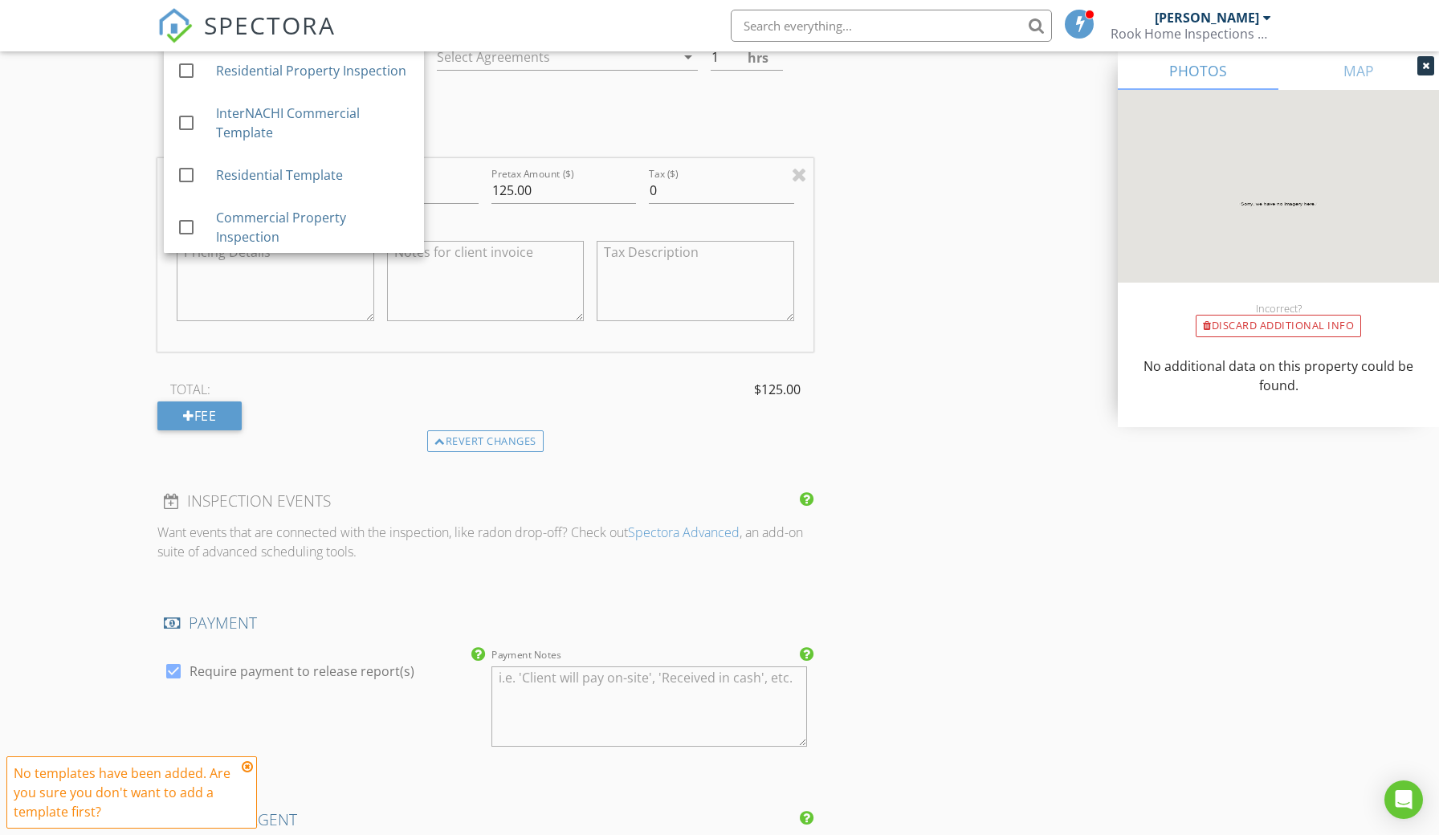
click at [71, 410] on div "New Inspection Click here to use the New Order Form INSPECTOR(S) check_box Jose…" at bounding box center [719, 171] width 1439 height 2979
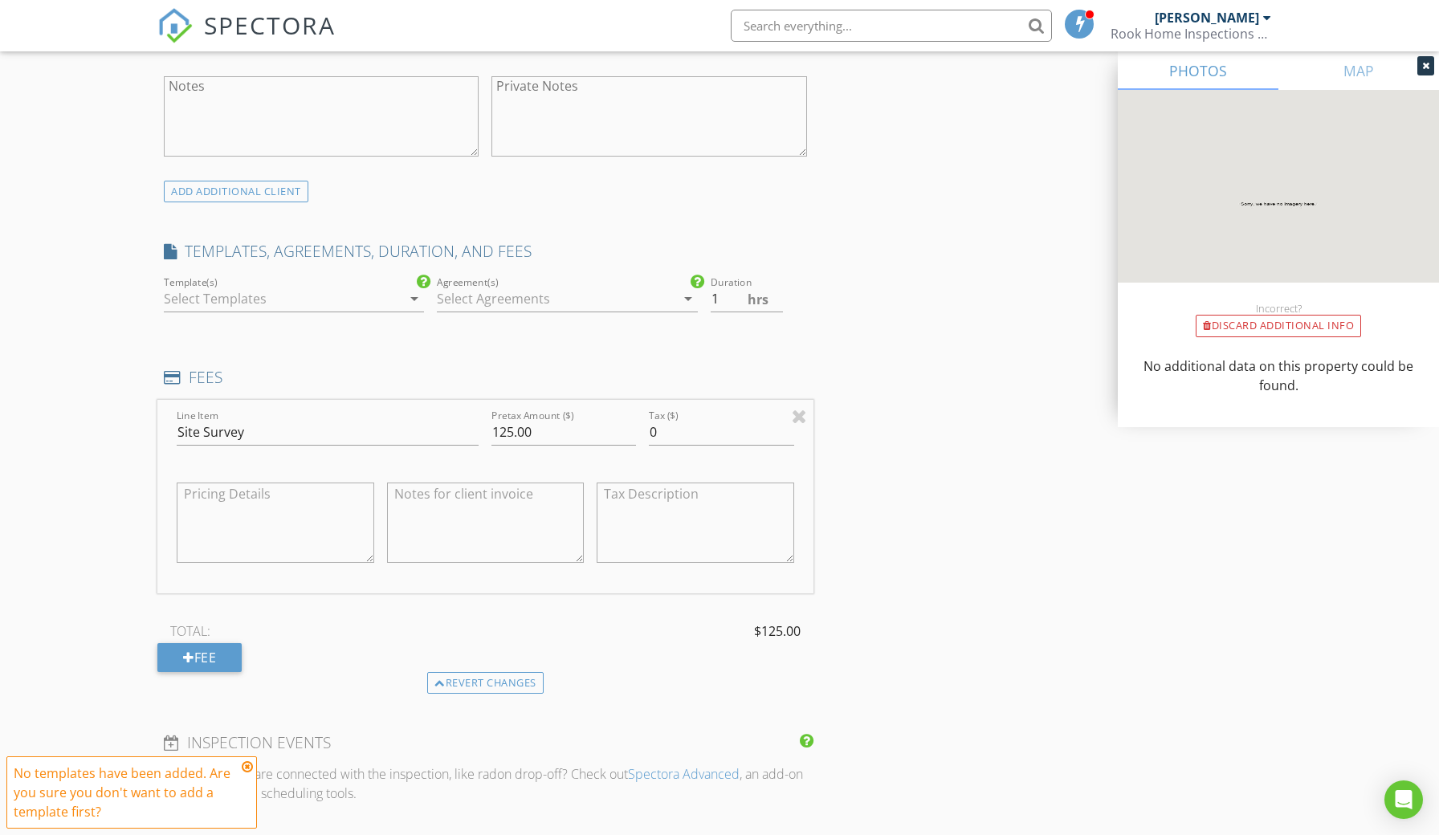
scroll to position [1174, 0]
click at [247, 764] on icon at bounding box center [247, 766] width 11 height 13
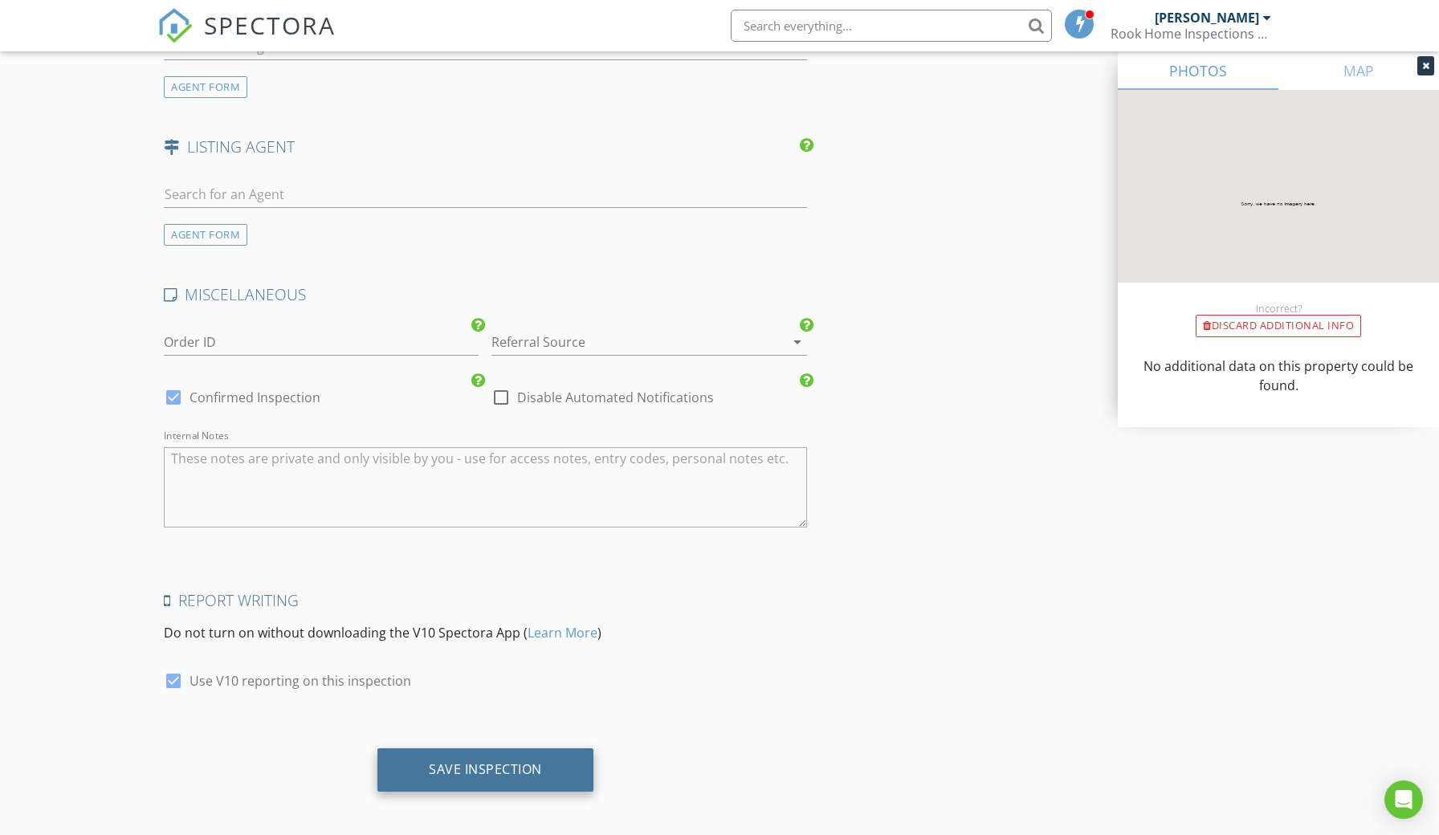
scroll to position [2231, 0]
click at [419, 770] on div "Save Inspection" at bounding box center [485, 770] width 216 height 43
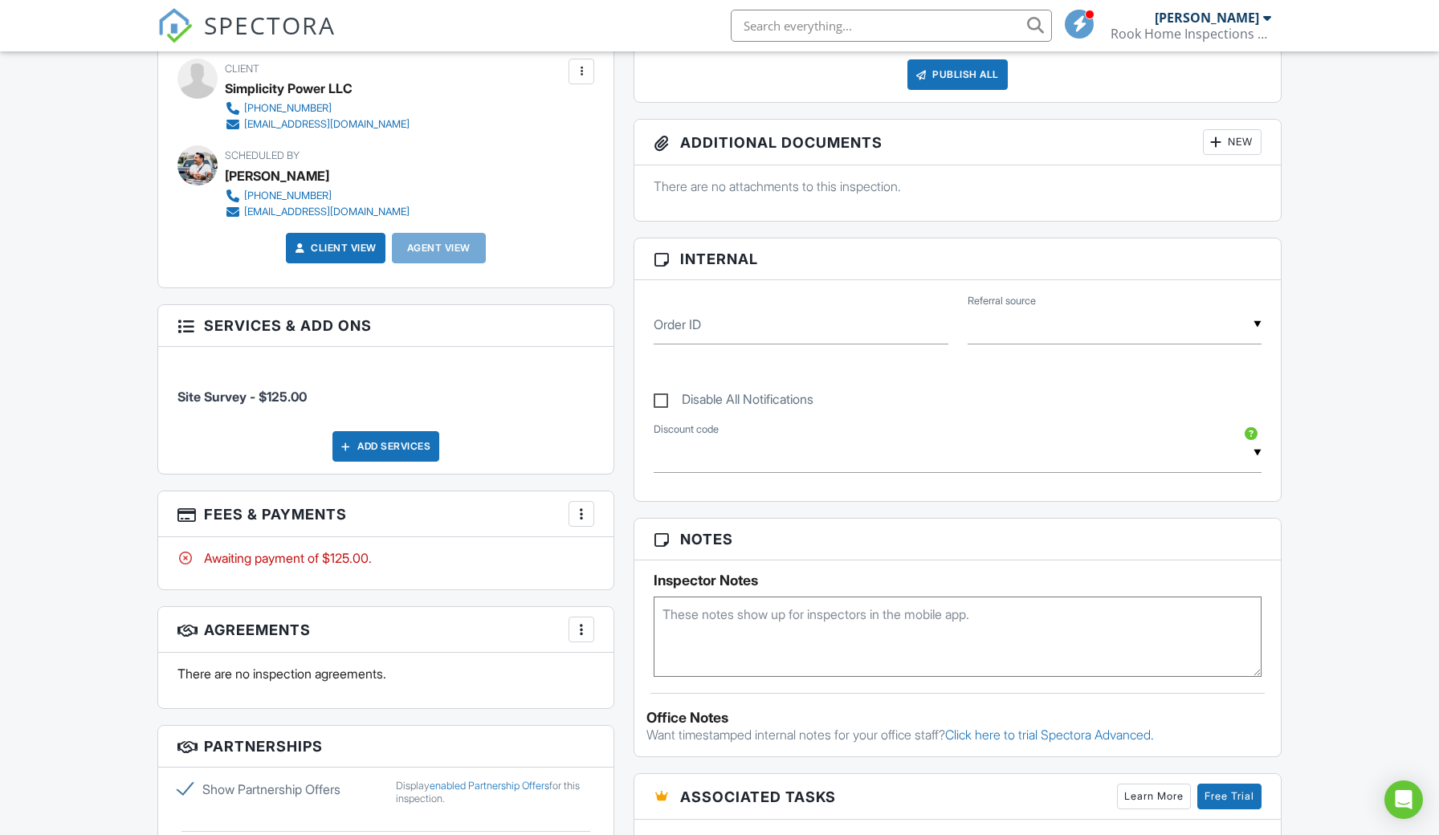
scroll to position [572, 0]
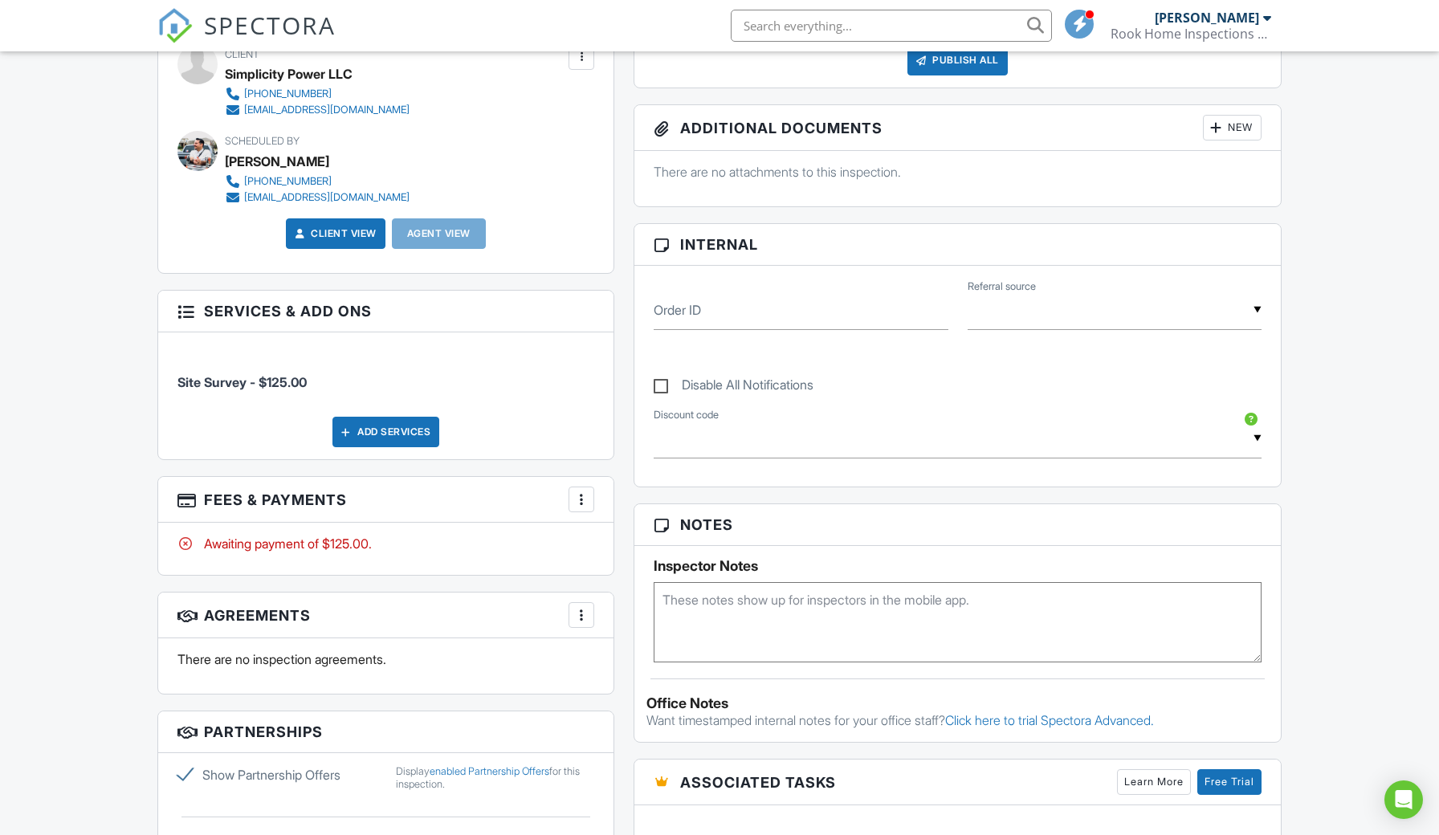
click at [584, 498] on div at bounding box center [581, 499] width 16 height 16
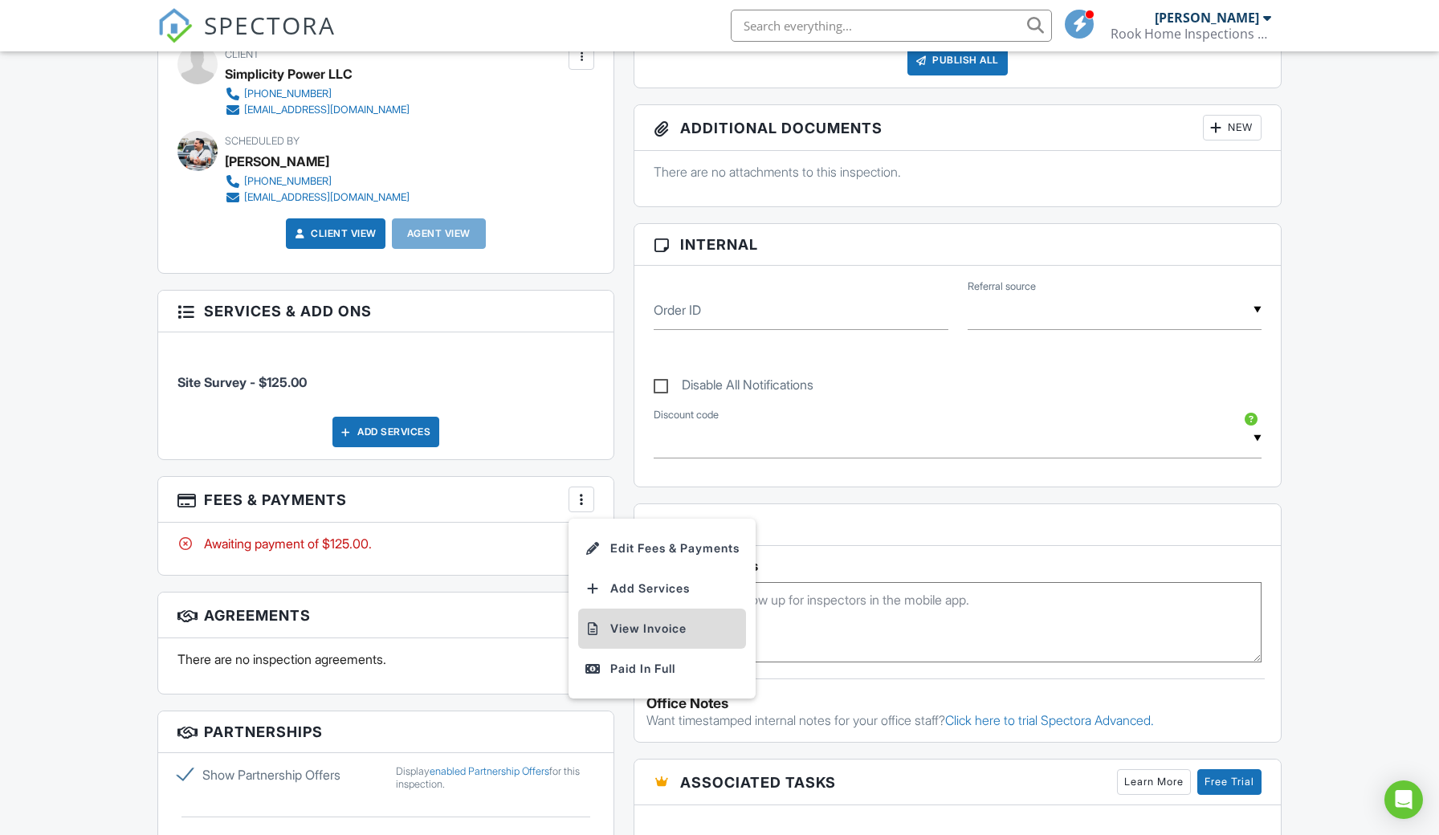
click at [672, 629] on li "View Invoice" at bounding box center [662, 629] width 168 height 40
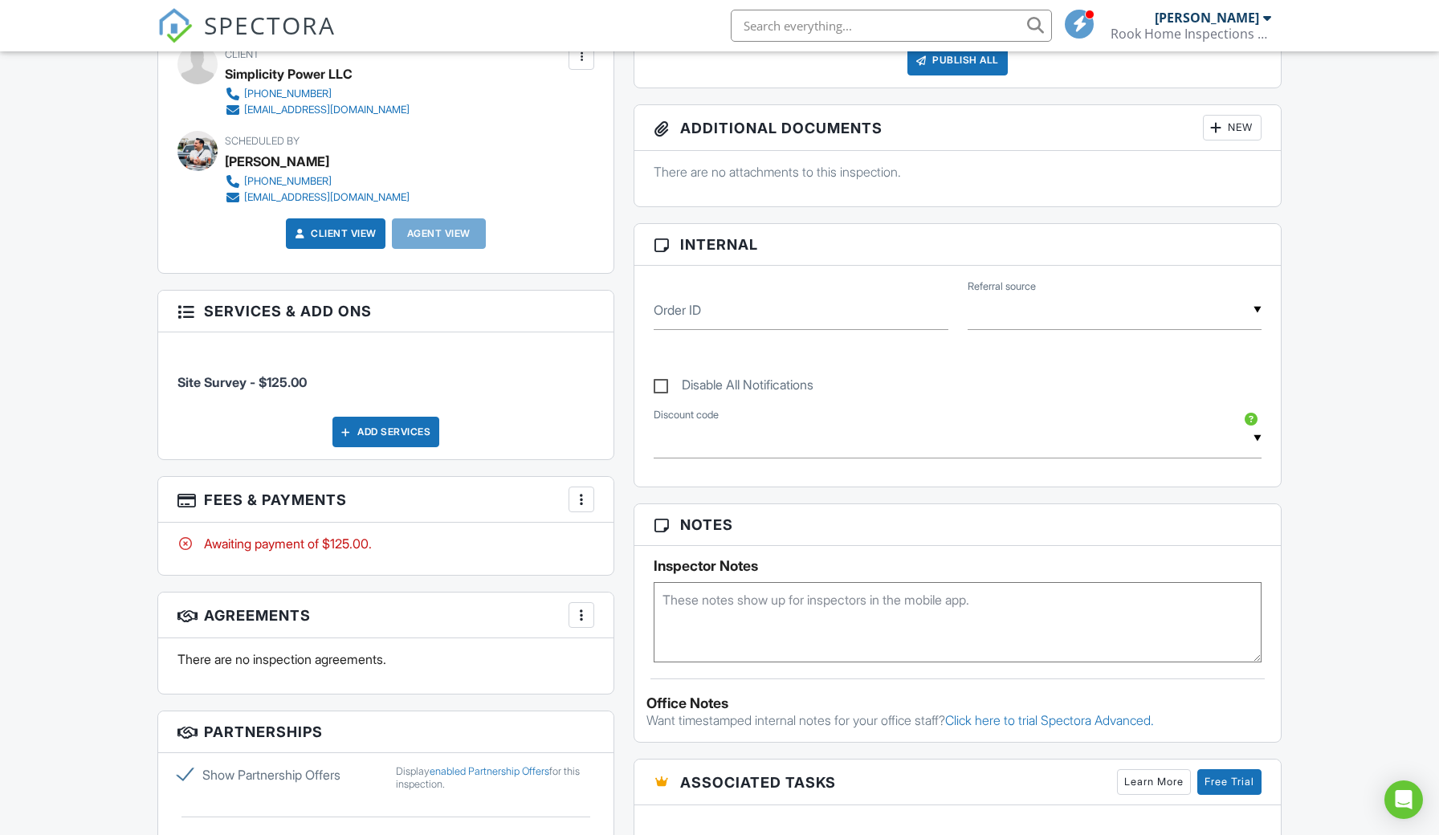
click at [583, 502] on div at bounding box center [581, 499] width 16 height 16
click at [640, 552] on li "Edit Fees & Payments" at bounding box center [662, 548] width 168 height 40
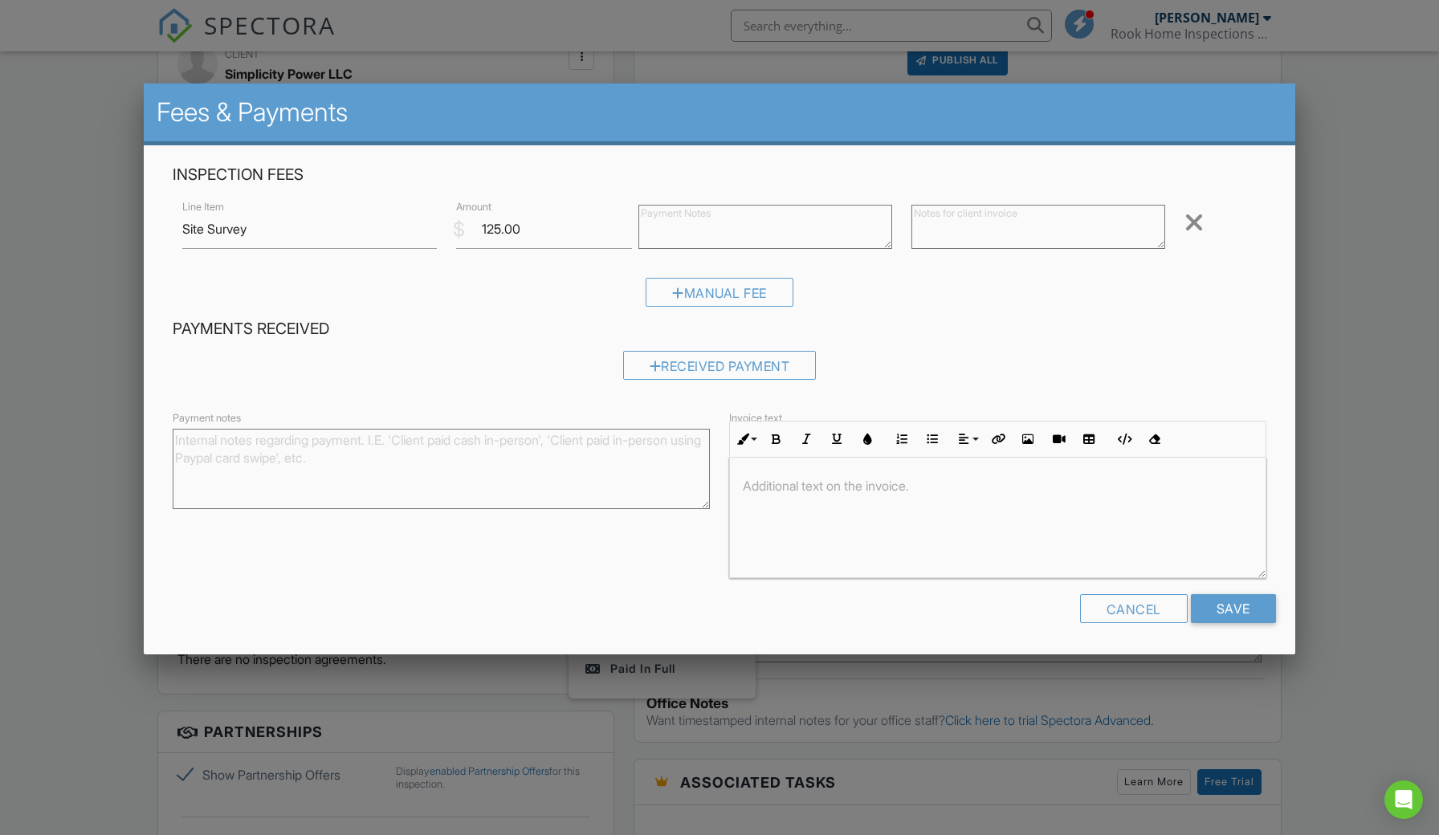
click at [781, 495] on div at bounding box center [998, 518] width 536 height 120
click at [1209, 613] on input "Save" at bounding box center [1233, 608] width 85 height 29
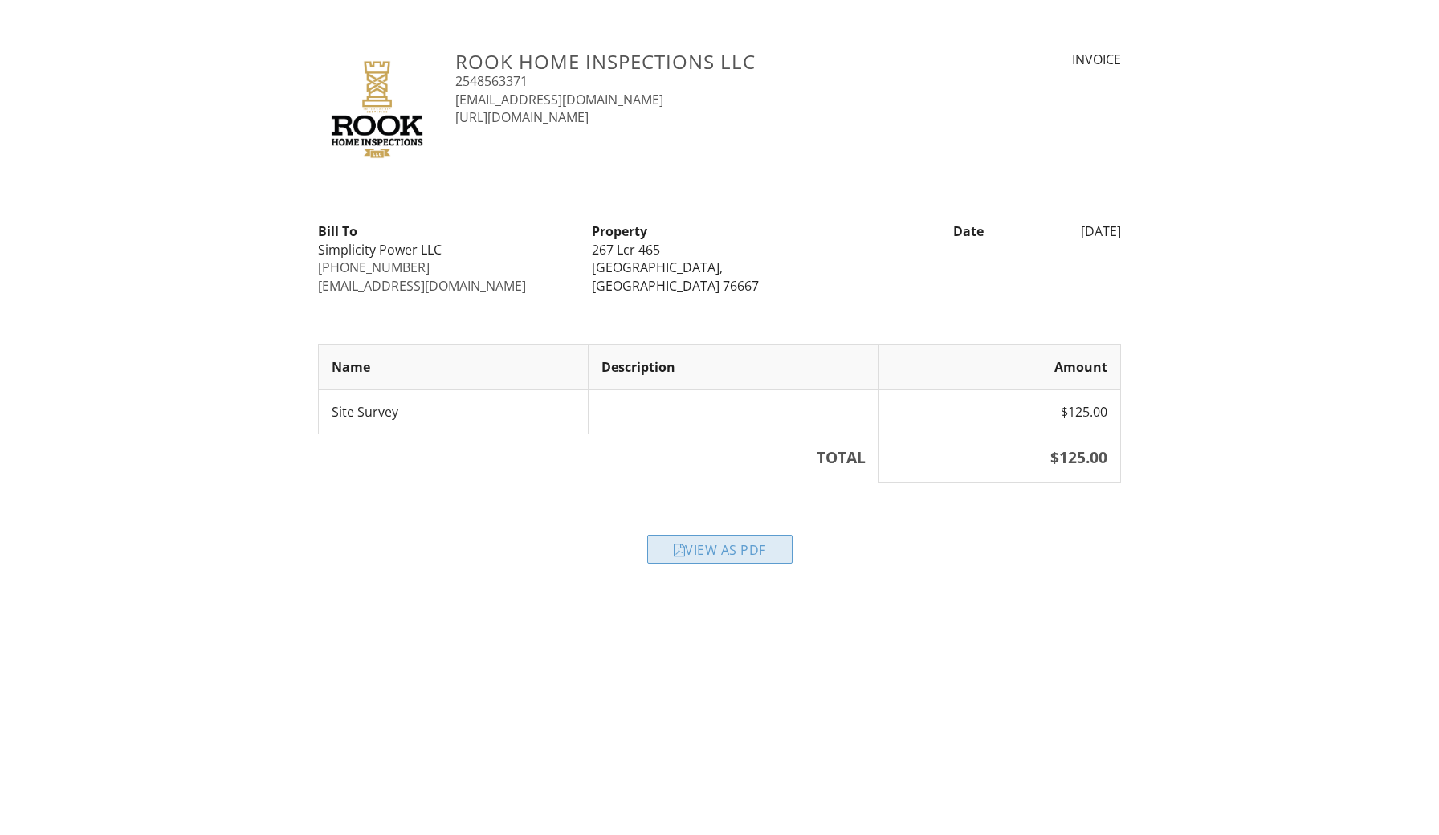
click at [735, 553] on div "View as PDF" at bounding box center [719, 549] width 145 height 29
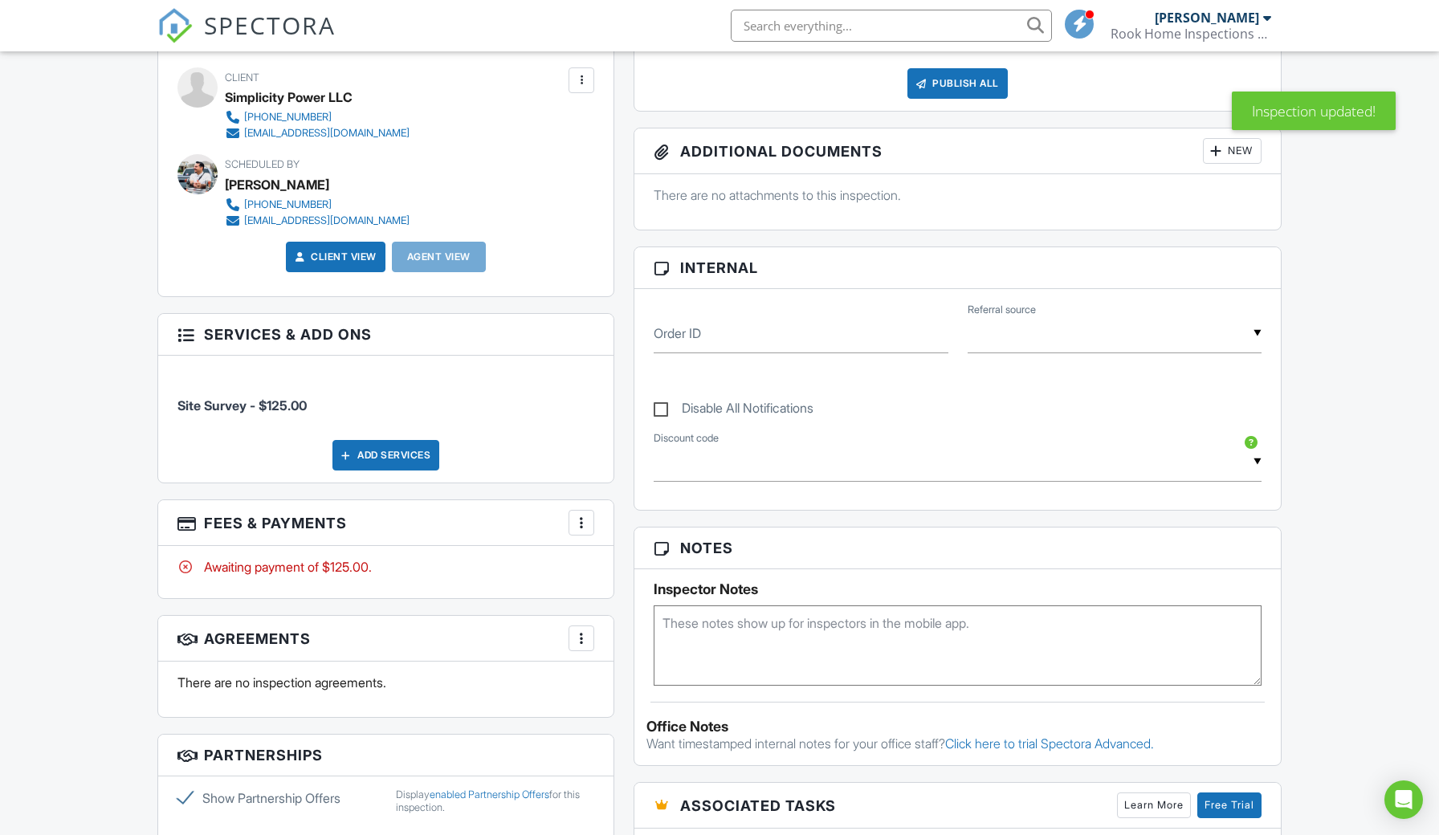
click at [583, 519] on div at bounding box center [581, 523] width 16 height 16
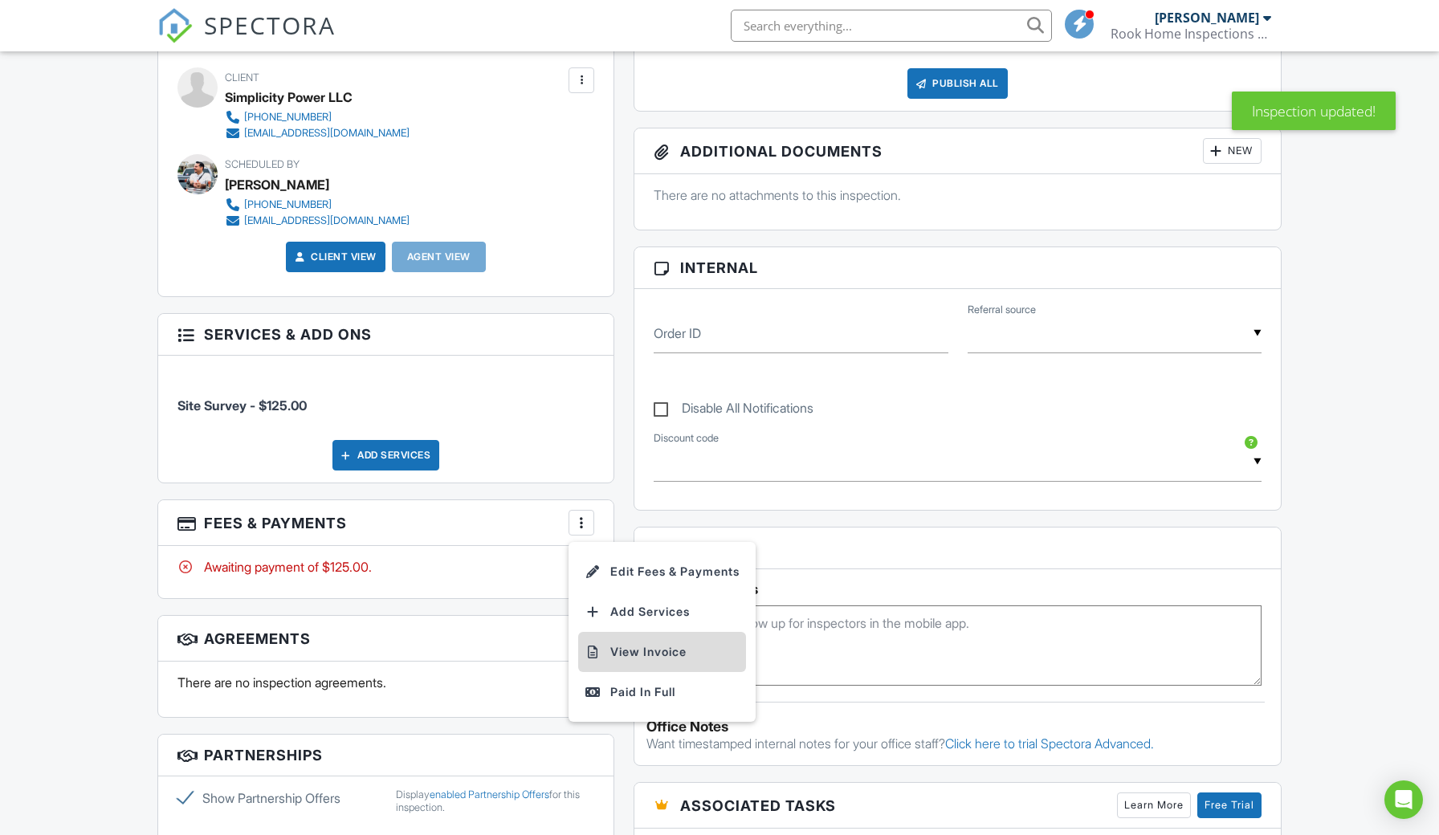
click at [631, 648] on li "View Invoice" at bounding box center [662, 652] width 168 height 40
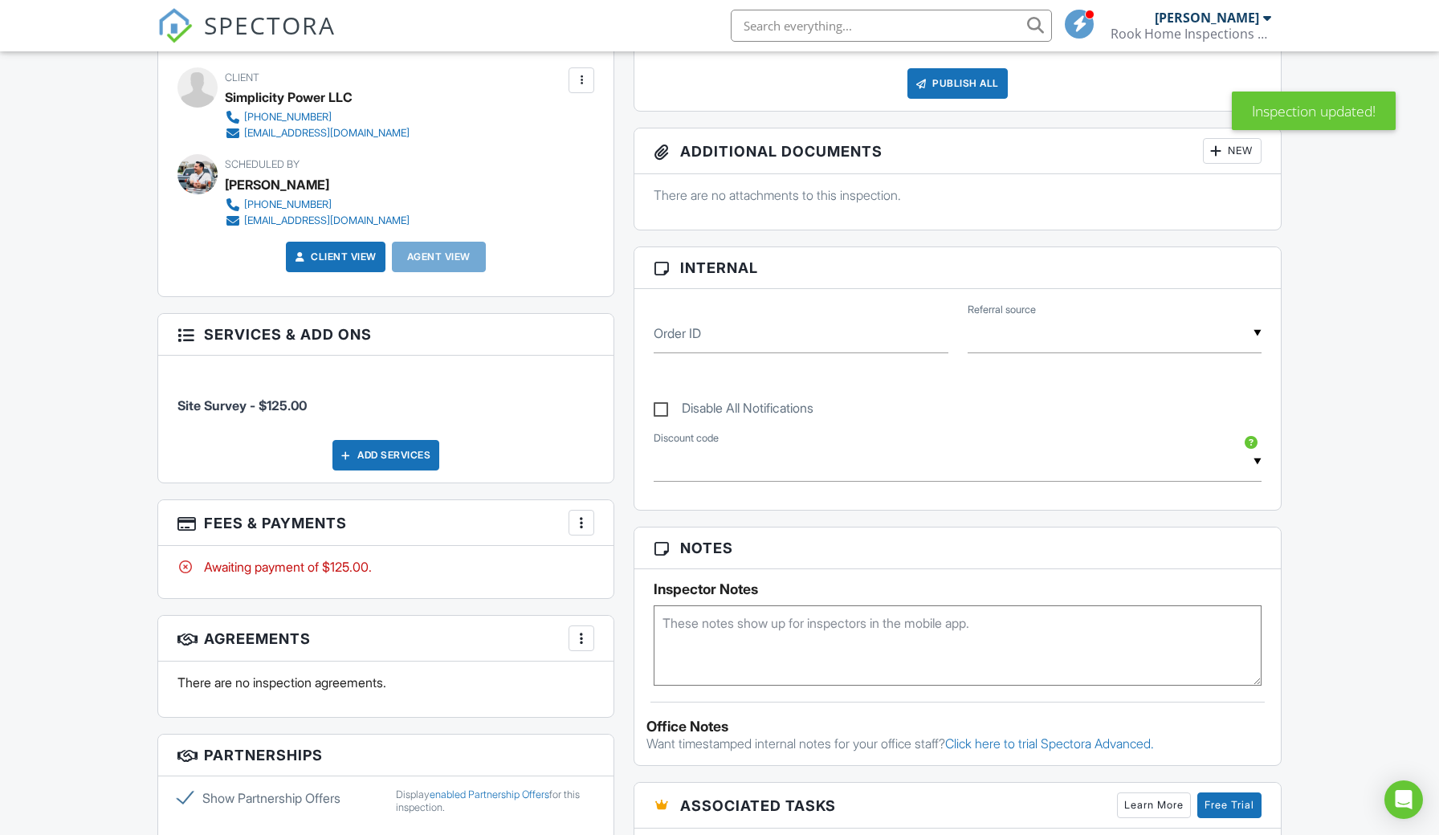
click at [582, 517] on div at bounding box center [581, 523] width 16 height 16
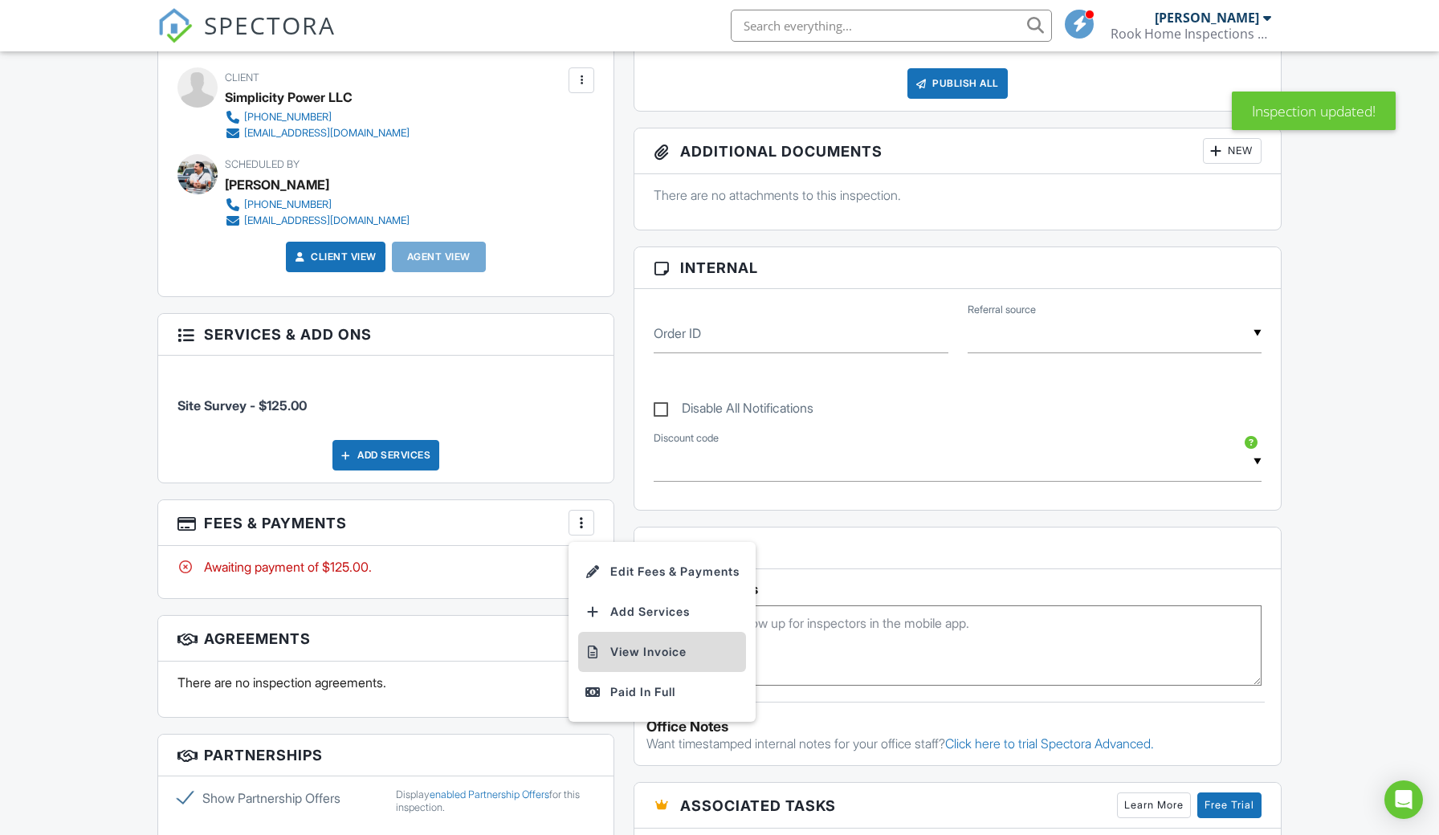
click at [637, 654] on li "View Invoice" at bounding box center [662, 652] width 168 height 40
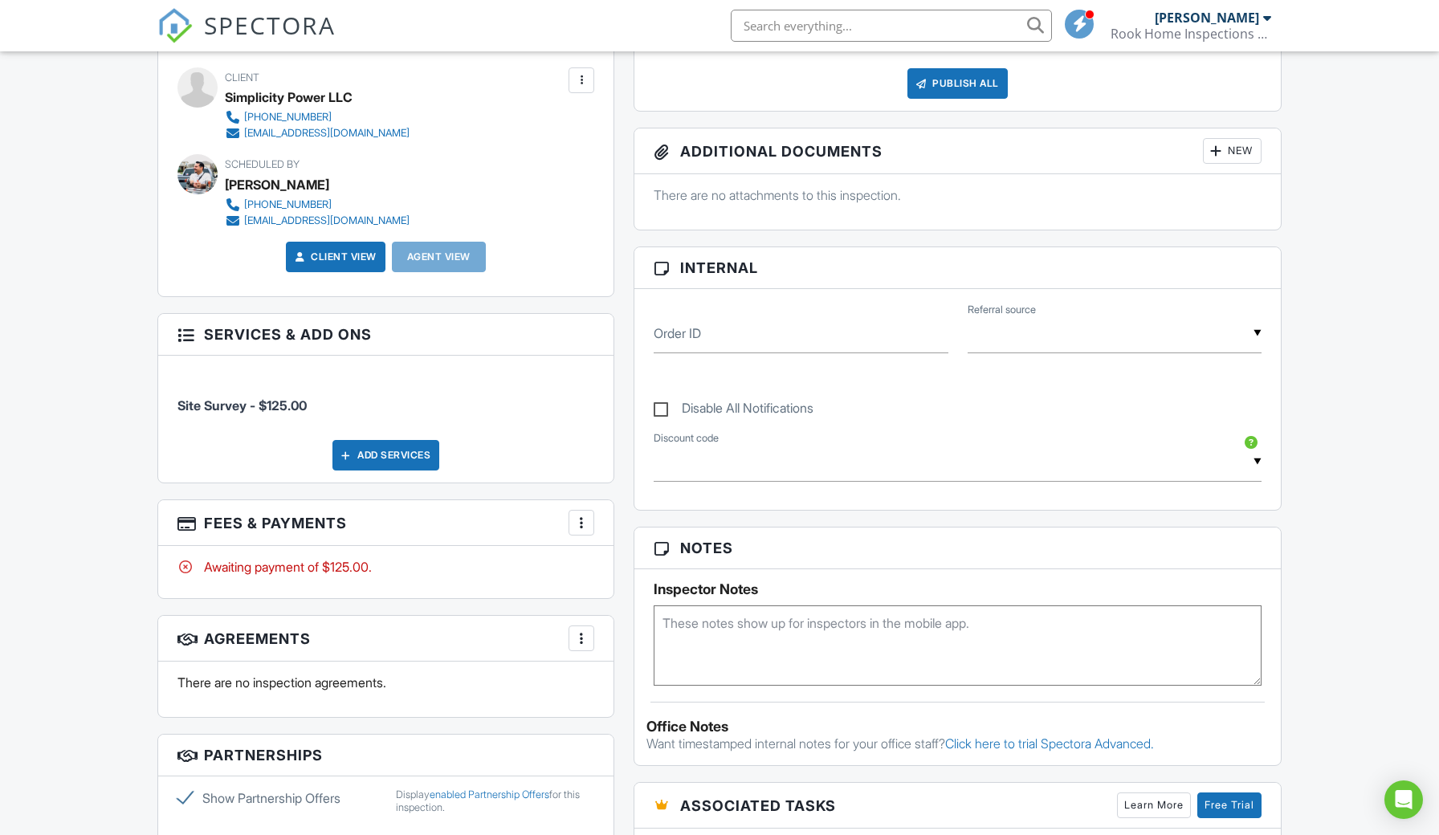
click at [589, 523] on div at bounding box center [581, 523] width 16 height 16
click at [647, 576] on li "Edit Fees & Payments" at bounding box center [662, 572] width 168 height 40
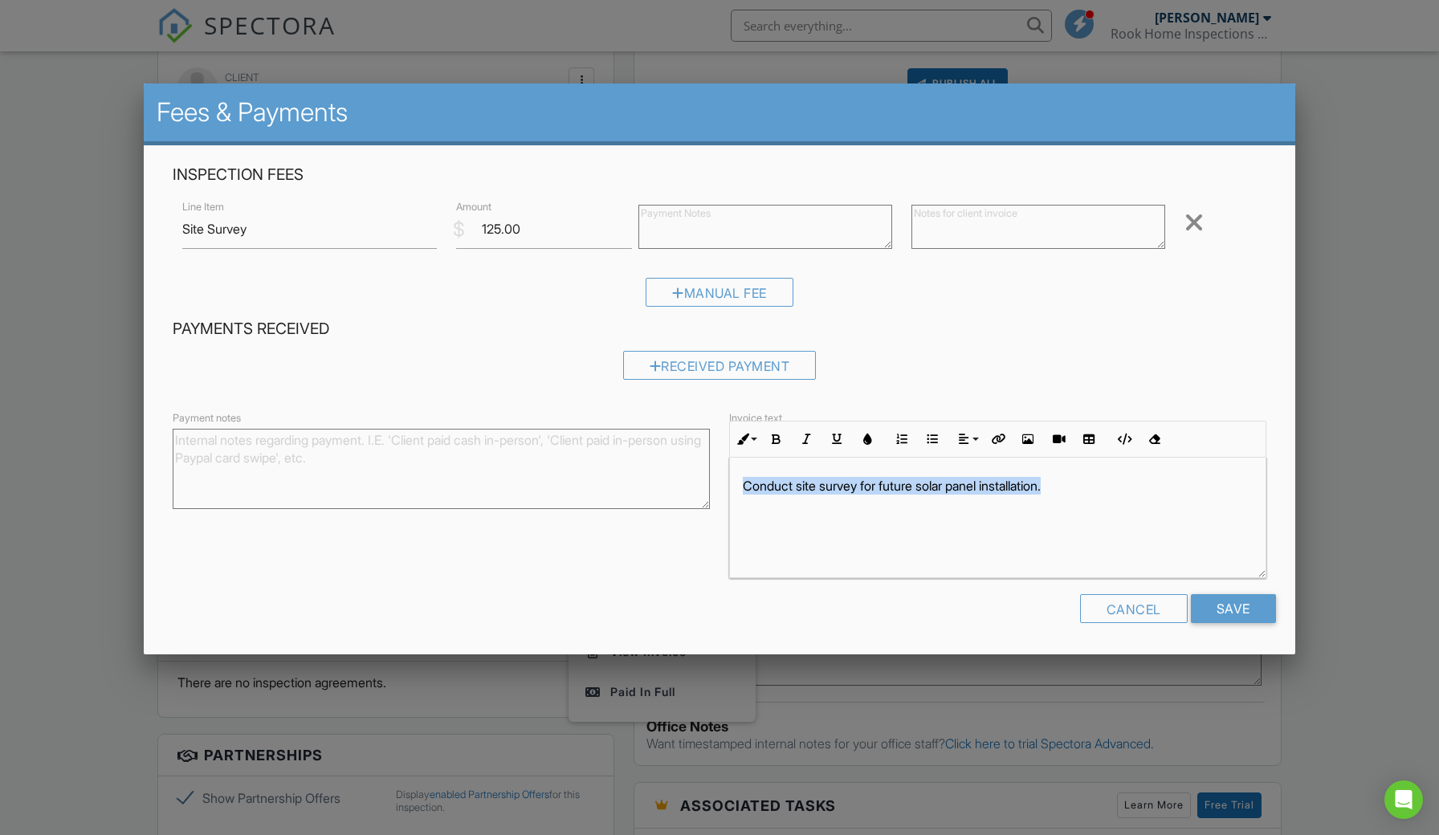
drag, startPoint x: 1086, startPoint y: 483, endPoint x: 731, endPoint y: 479, distance: 355.7
click at [731, 479] on div "Conduct site survey for future solar panel installation." at bounding box center [998, 518] width 536 height 120
copy p "Conduct site survey for future solar panel installation."
click at [972, 225] on textarea at bounding box center [1038, 227] width 254 height 44
paste textarea "Conduct site survey for future solar panel installation."
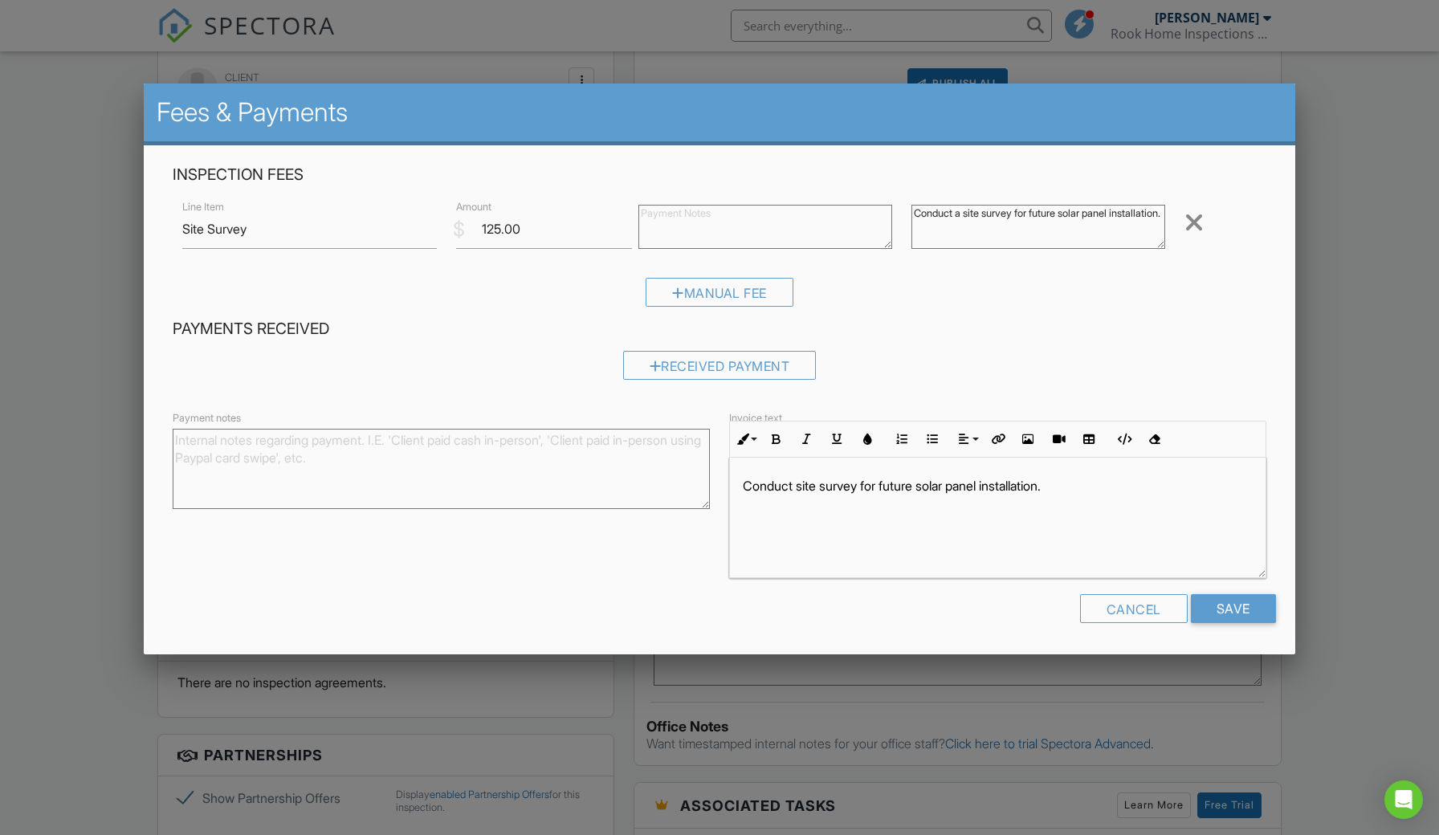
type textarea "Conduct a site survey for future solar panel installation."
click at [800, 481] on p "Conduct site survey for future solar panel installation." at bounding box center [998, 486] width 510 height 18
click at [1244, 609] on input "Save" at bounding box center [1233, 608] width 85 height 29
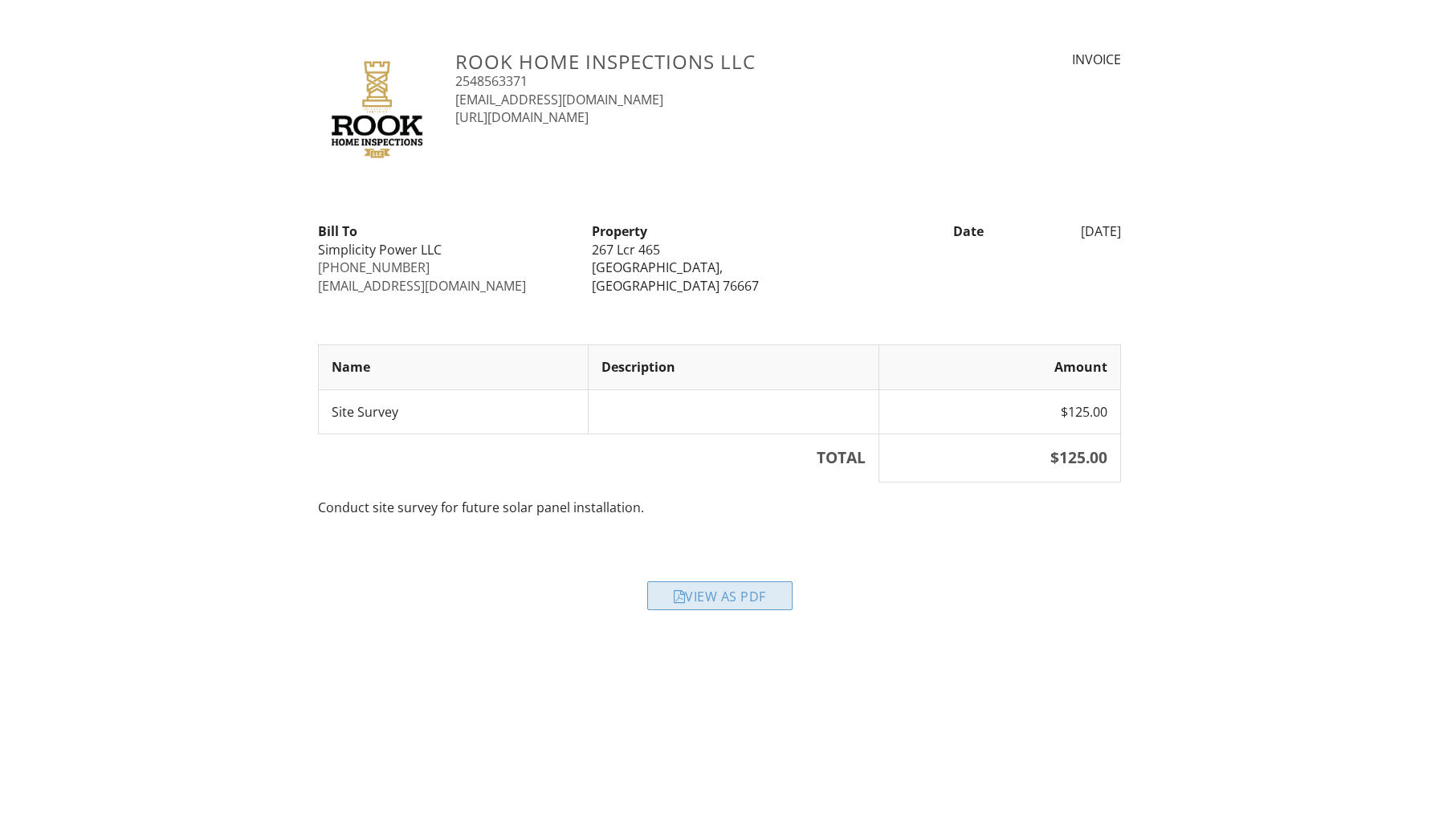
click at [688, 590] on div "View as PDF" at bounding box center [719, 595] width 145 height 29
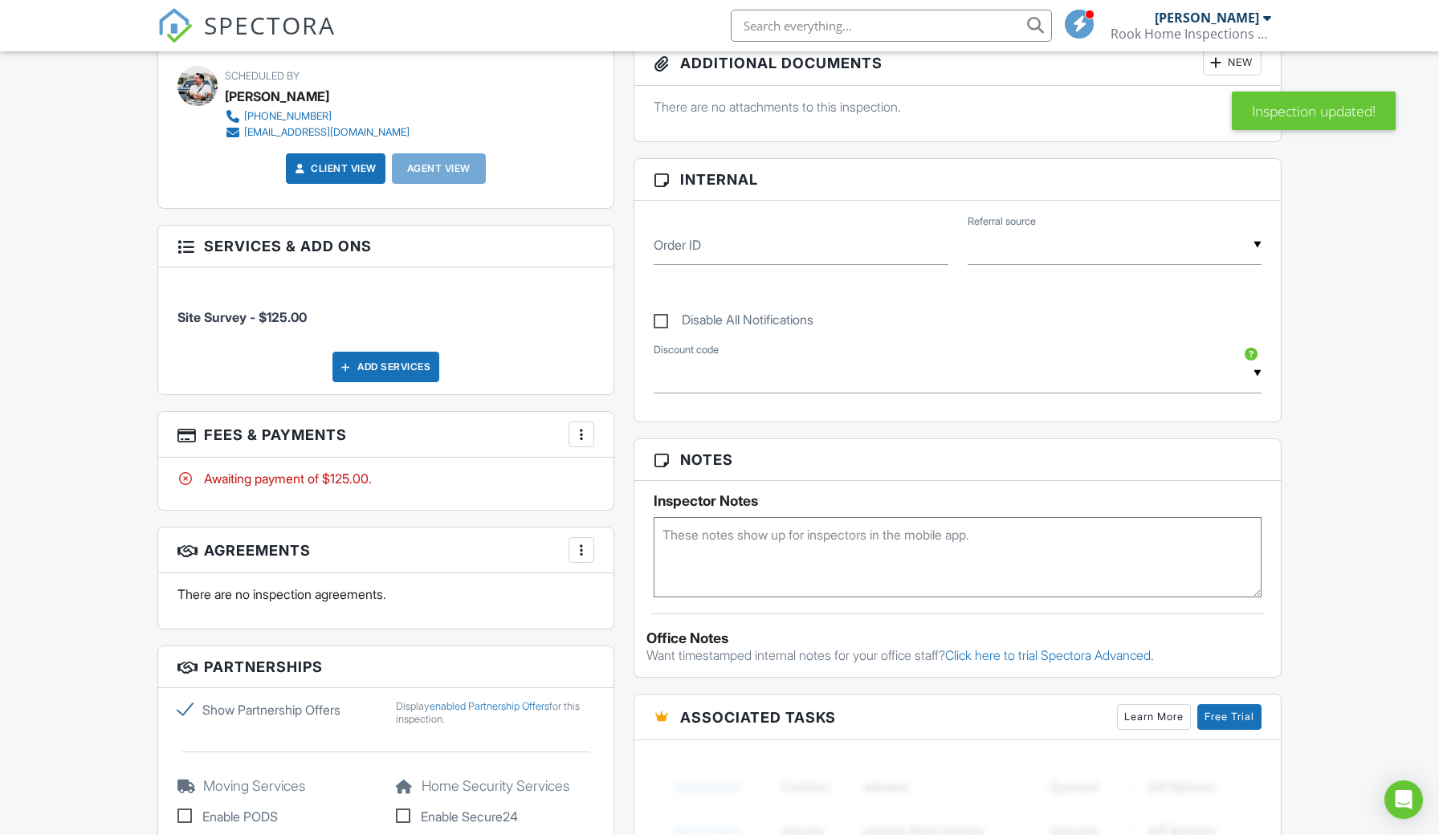
scroll to position [637, 0]
click at [583, 434] on div at bounding box center [581, 434] width 16 height 16
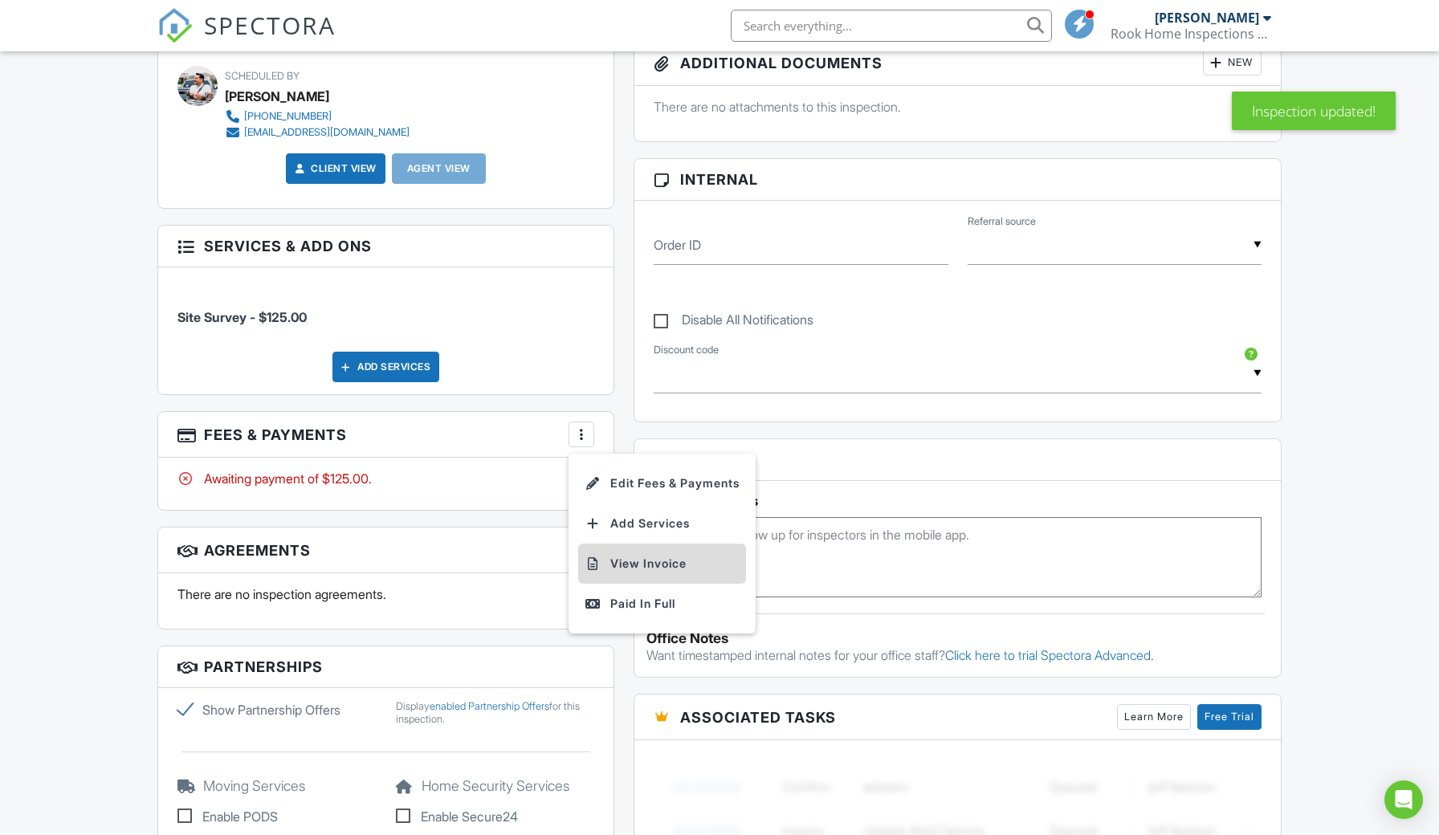
click at [643, 565] on li "View Invoice" at bounding box center [662, 564] width 168 height 40
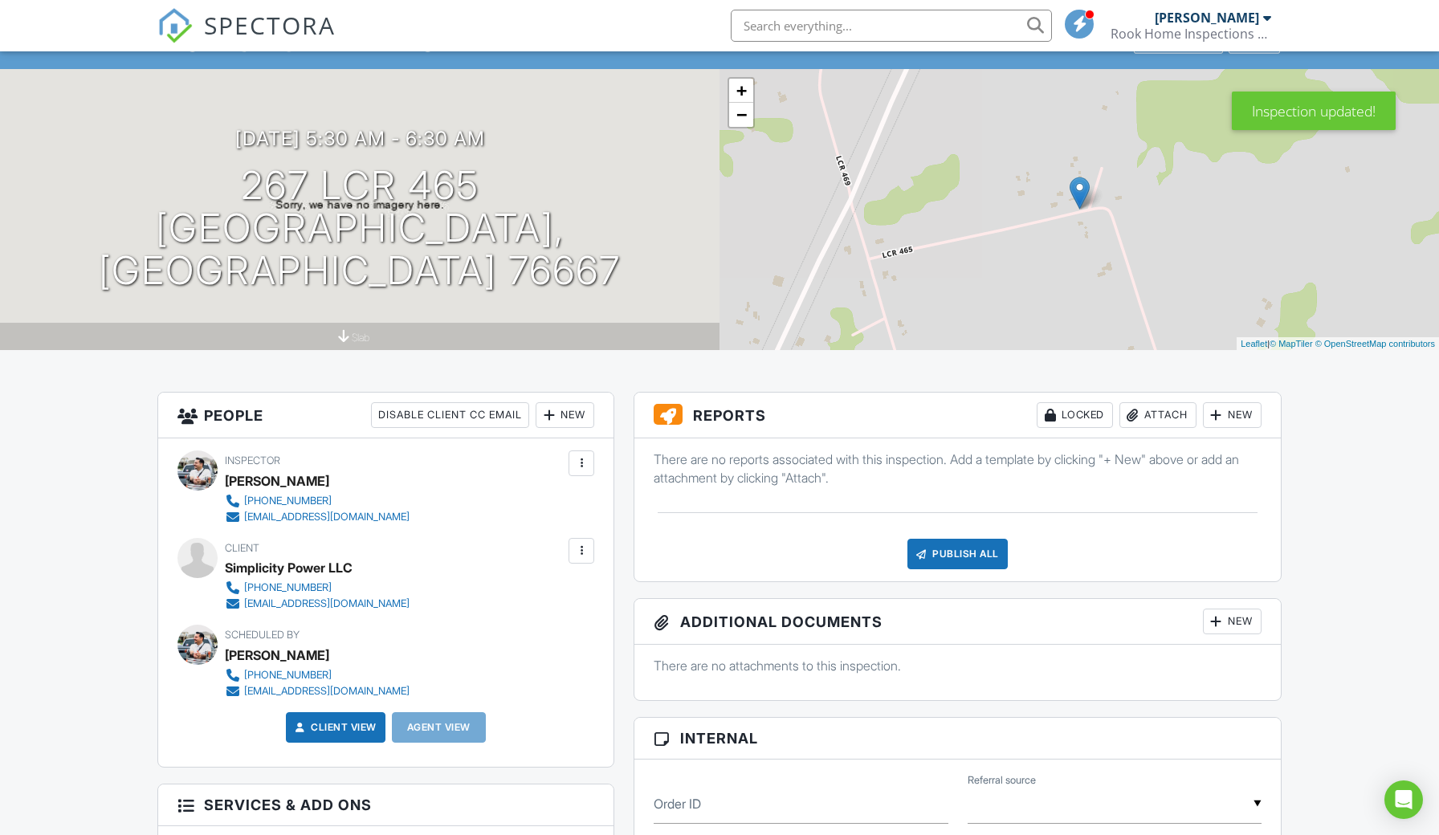
scroll to position [79, 0]
click at [505, 161] on div at bounding box center [489, 146] width 31 height 30
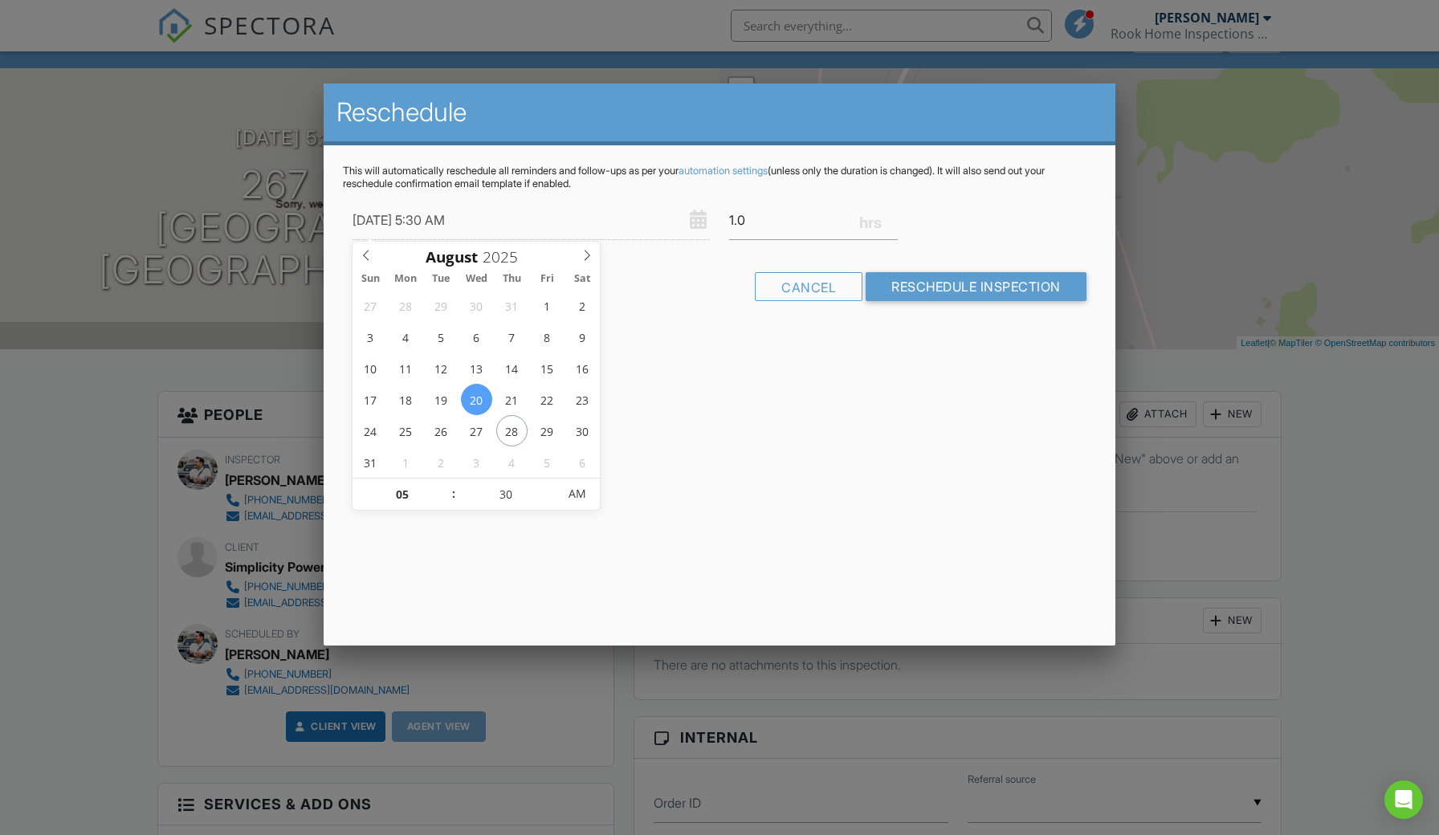
click at [485, 219] on input "[DATE] 5:30 AM" at bounding box center [530, 220] width 357 height 39
click at [472, 218] on input "[DATE] 5:30 AM" at bounding box center [530, 220] width 357 height 39
click at [463, 222] on input "[DATE] 5:30 AM" at bounding box center [530, 220] width 357 height 39
type input "[DATE] 5:30 PM"
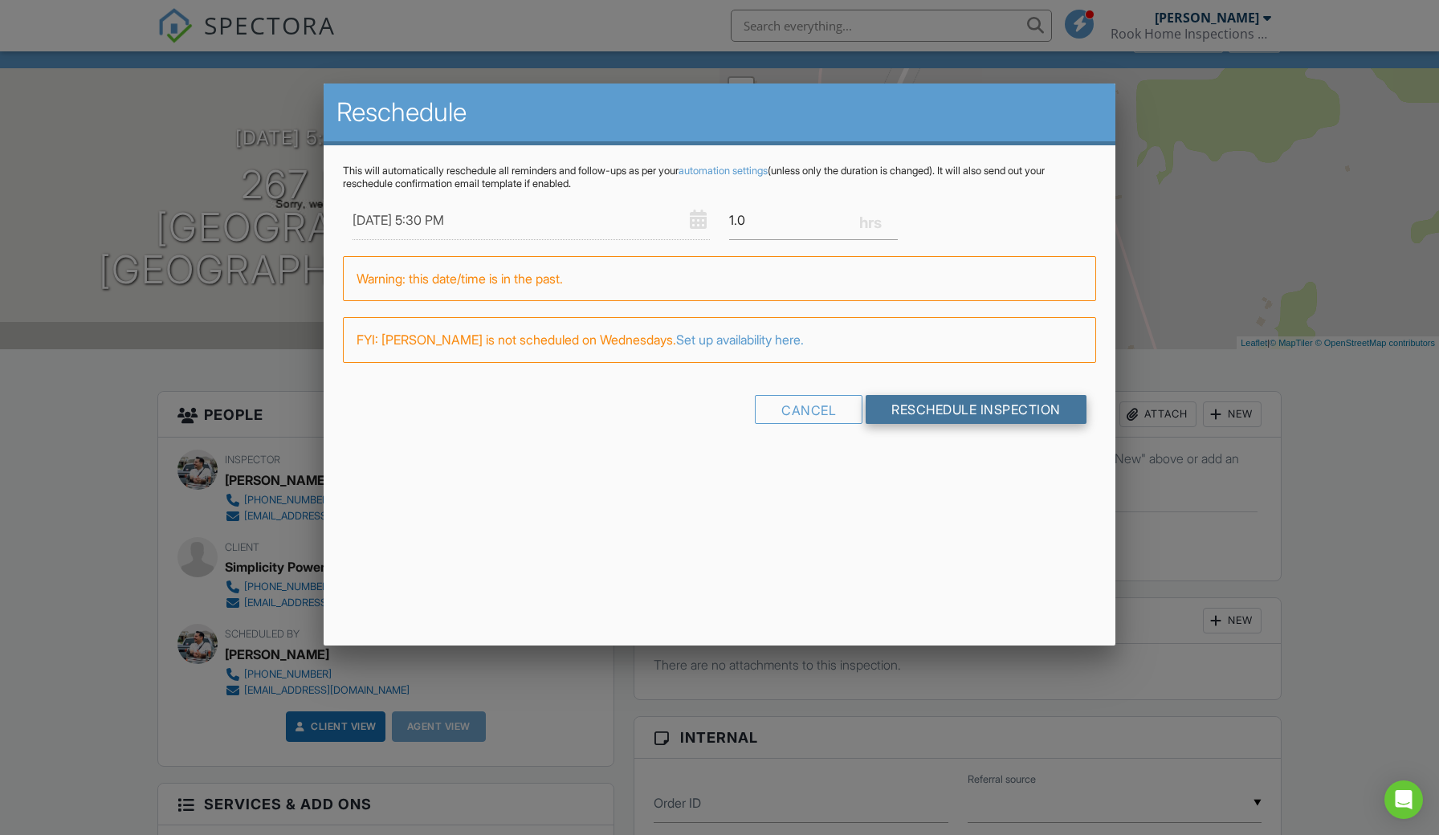
click at [917, 410] on input "Reschedule Inspection" at bounding box center [975, 409] width 221 height 29
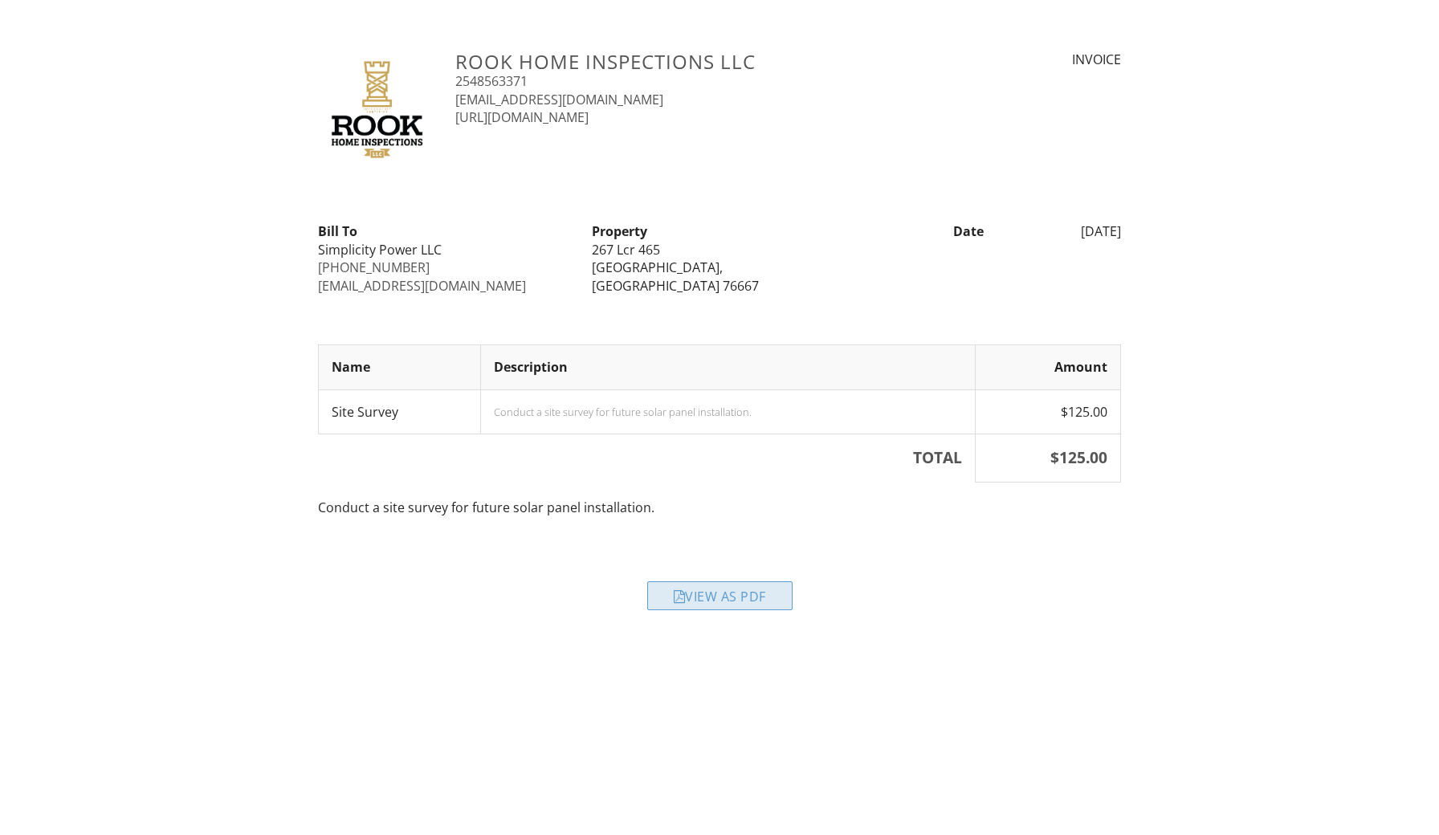
click at [694, 597] on div "View as PDF" at bounding box center [719, 595] width 145 height 29
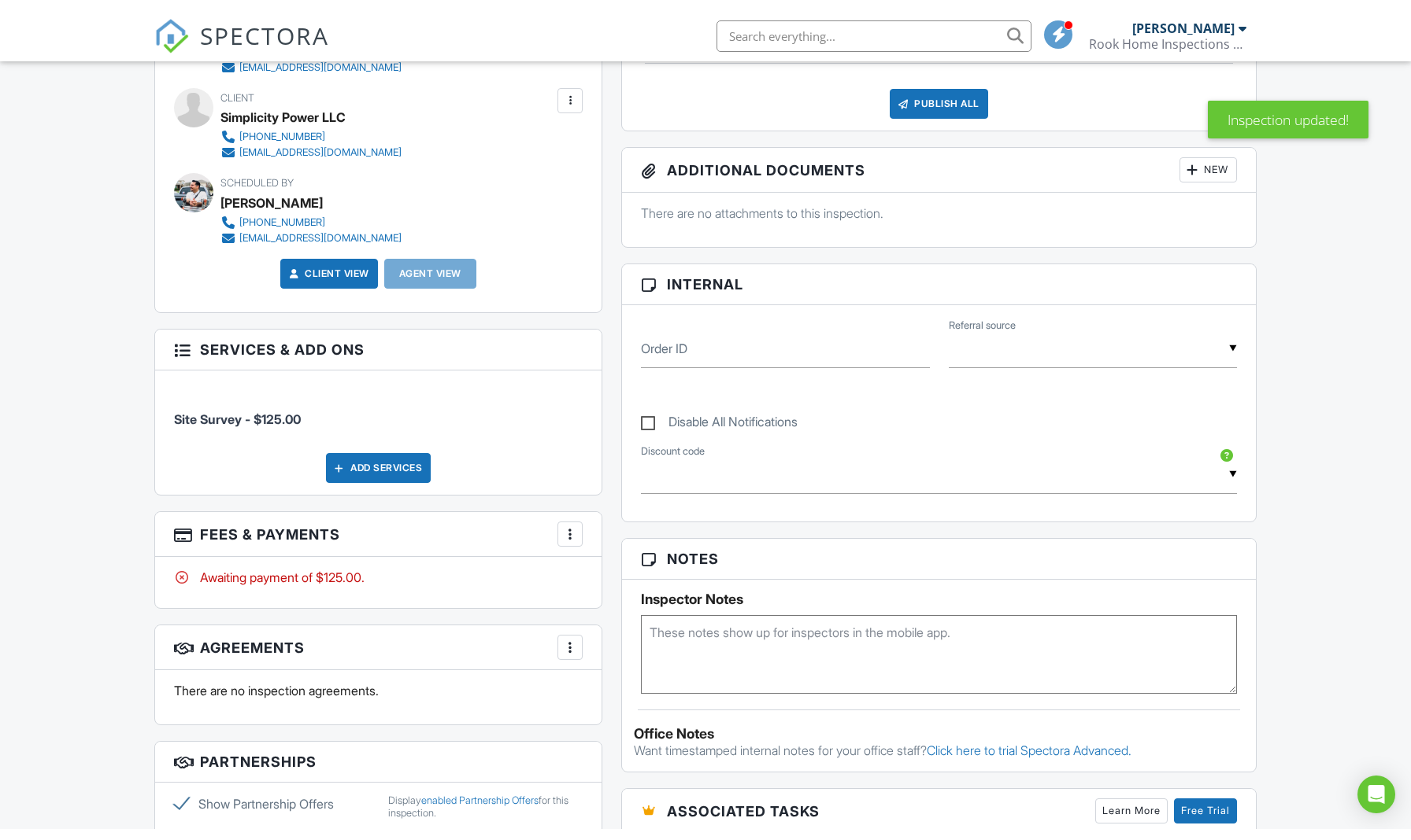
scroll to position [527, 0]
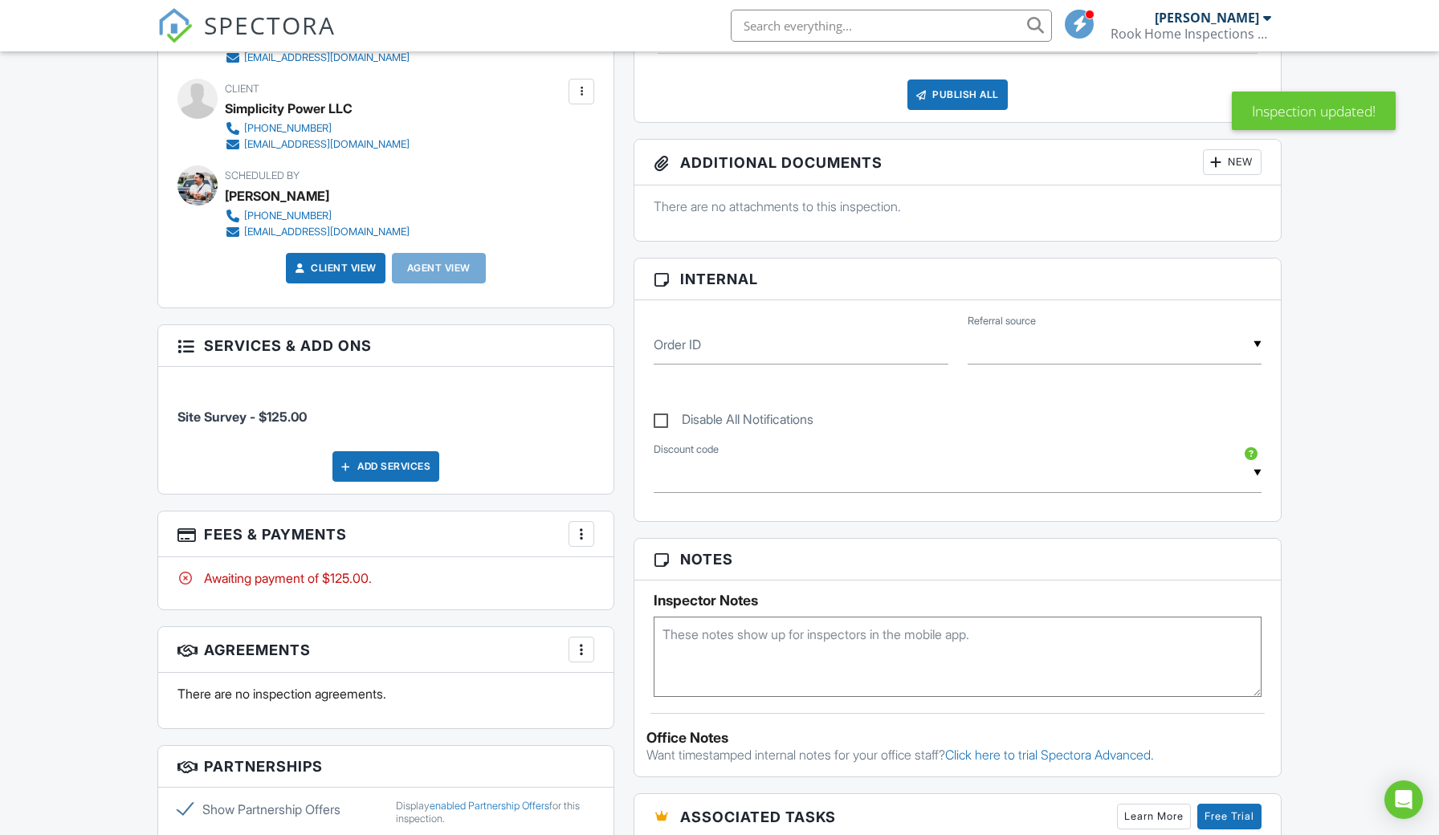
click at [581, 532] on div at bounding box center [581, 534] width 16 height 16
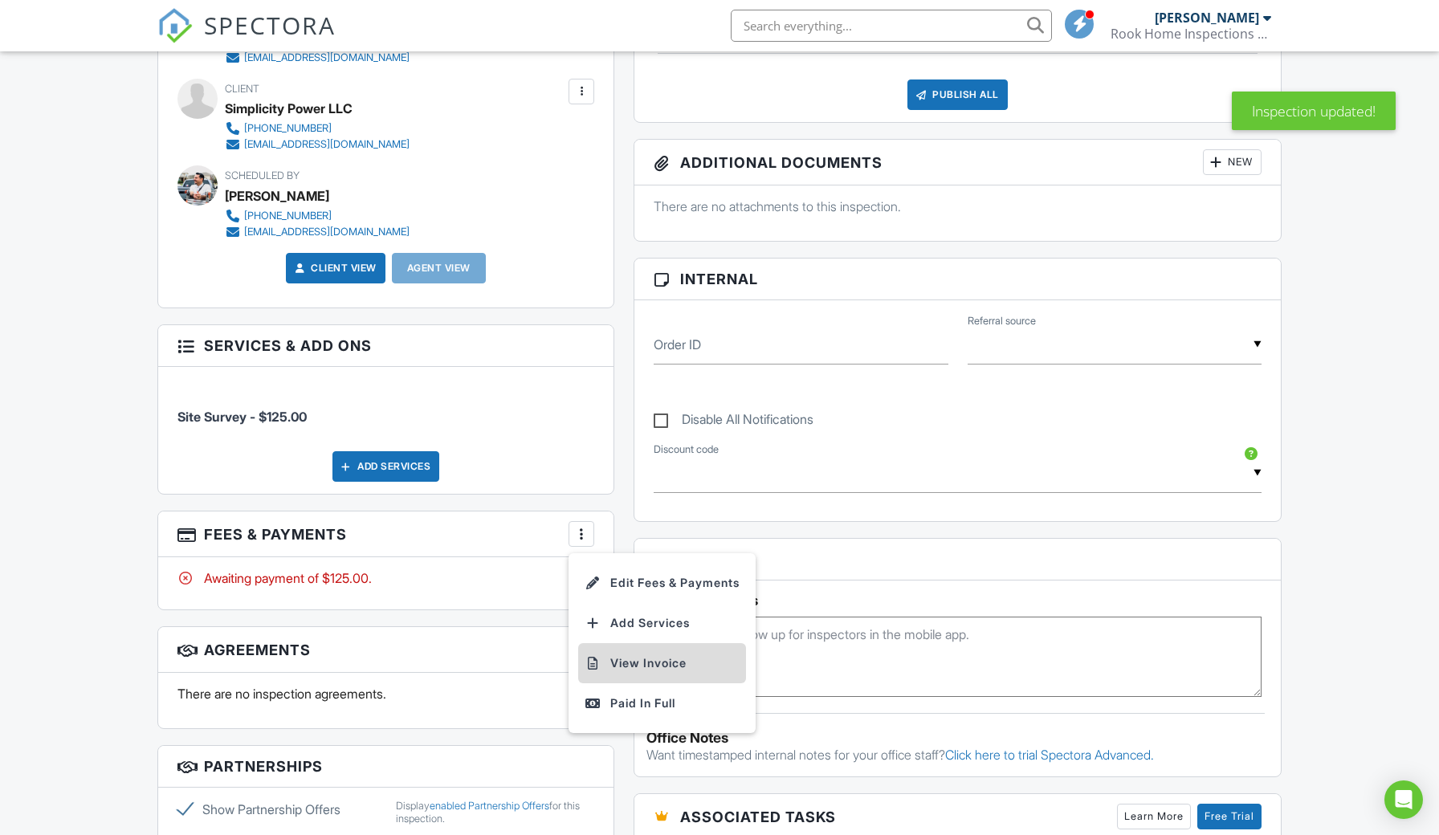
click at [642, 658] on li "View Invoice" at bounding box center [662, 663] width 168 height 40
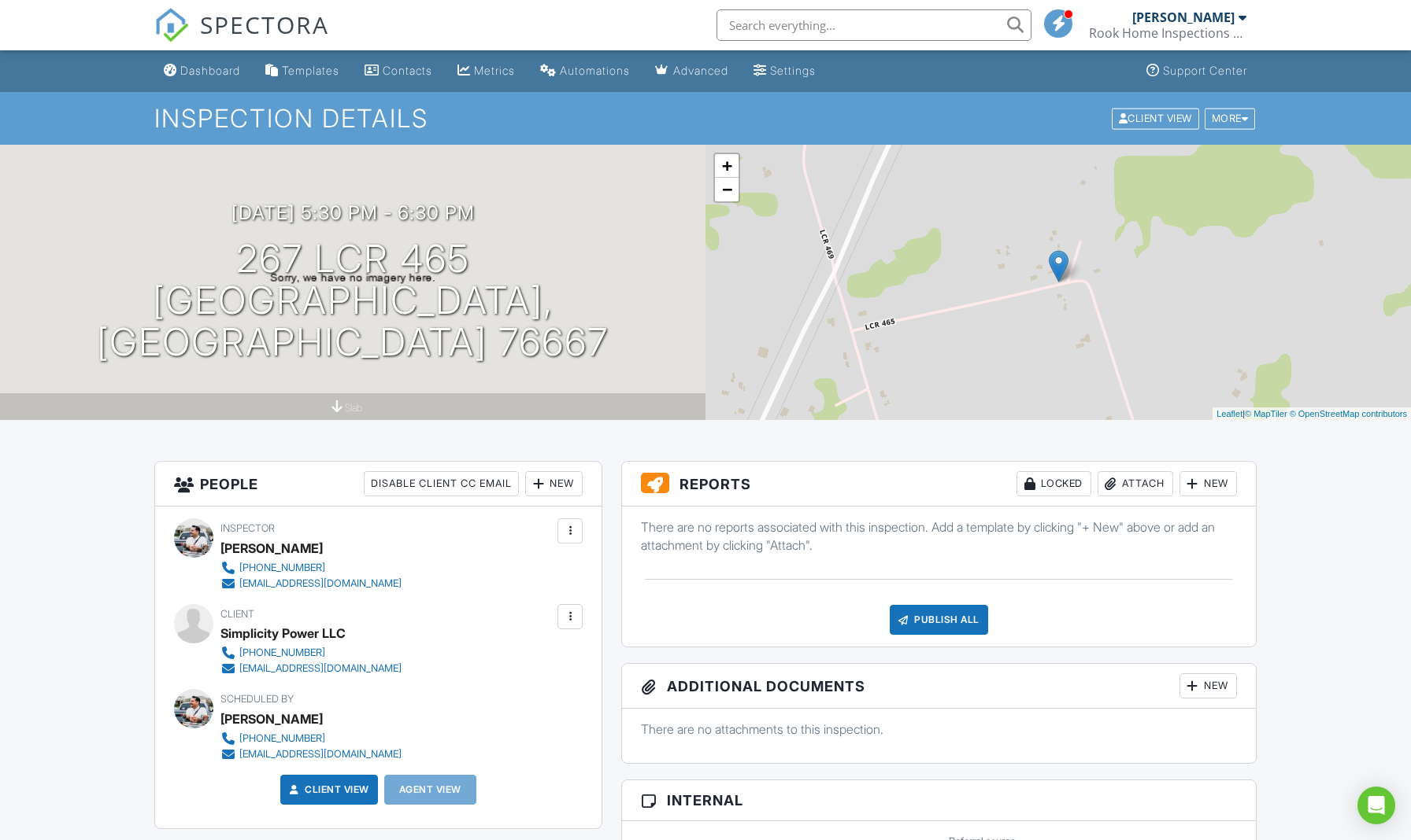
scroll to position [0, 0]
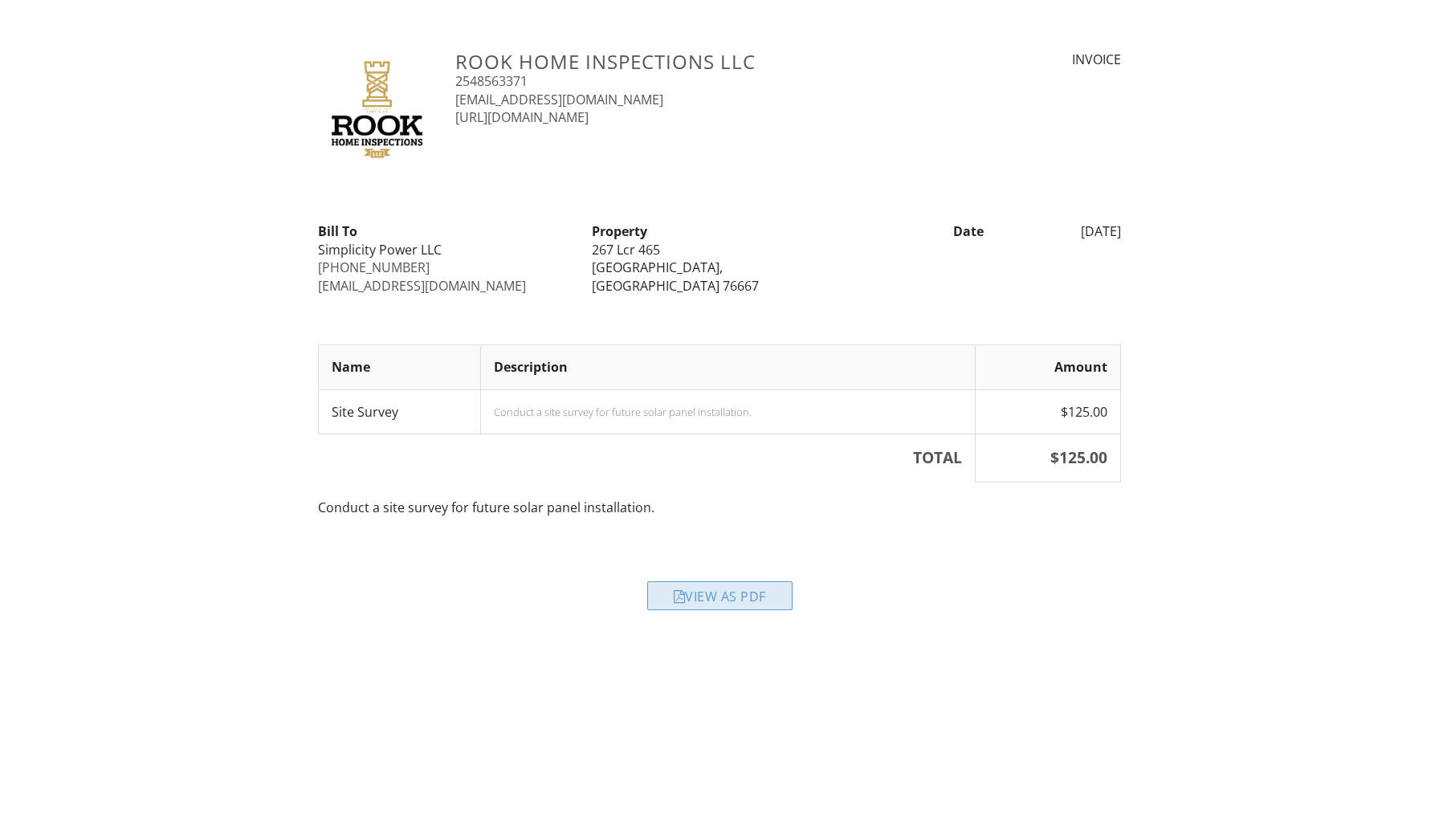
click at [701, 599] on div "View as PDF" at bounding box center [719, 595] width 145 height 29
